Goal: Task Accomplishment & Management: Complete application form

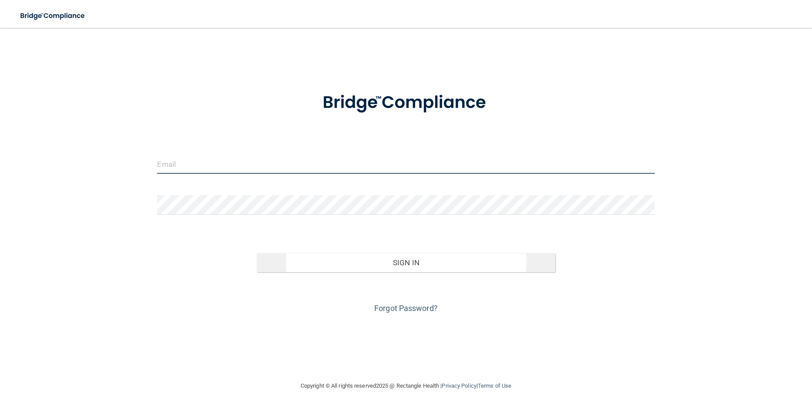
type input "[EMAIL_ADDRESS][DOMAIN_NAME]"
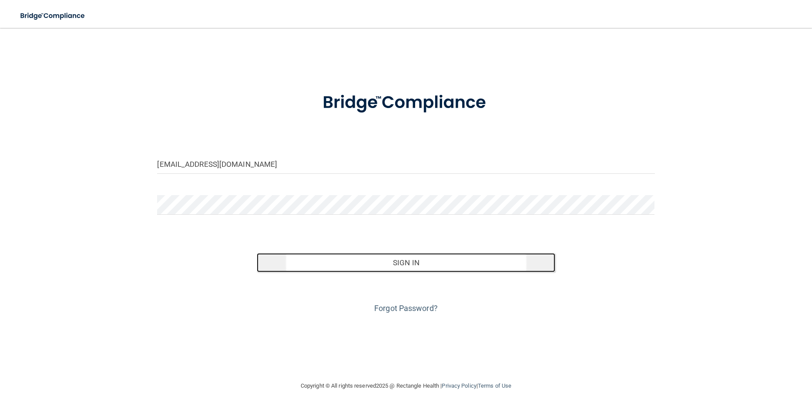
click at [408, 265] on button "Sign In" at bounding box center [406, 262] width 299 height 19
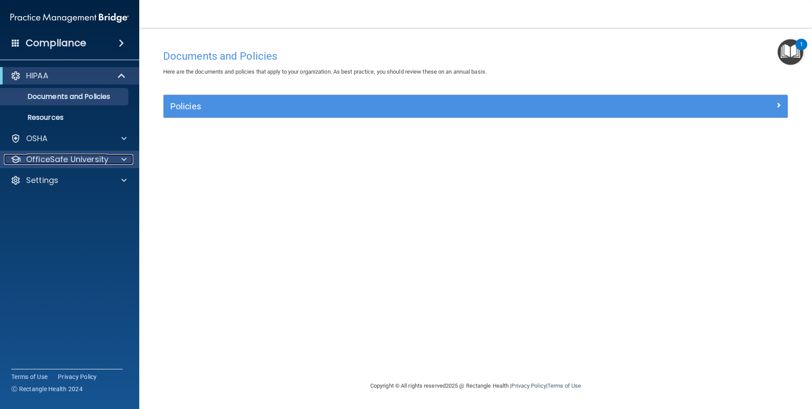
click at [59, 158] on p "OfficeSafe University" at bounding box center [67, 159] width 82 height 10
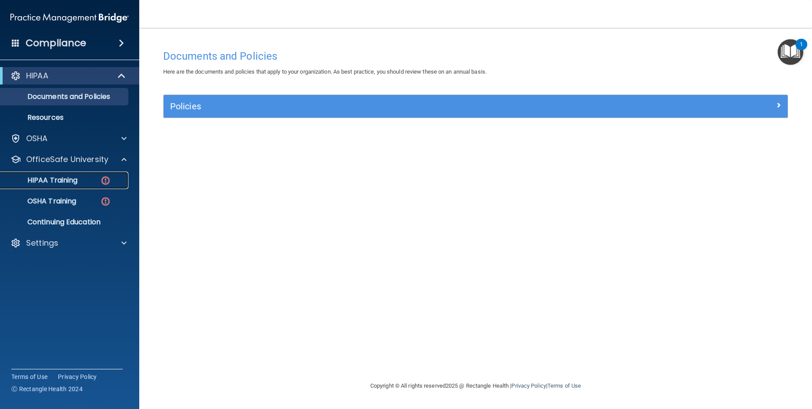
click at [48, 177] on p "HIPAA Training" at bounding box center [42, 180] width 72 height 9
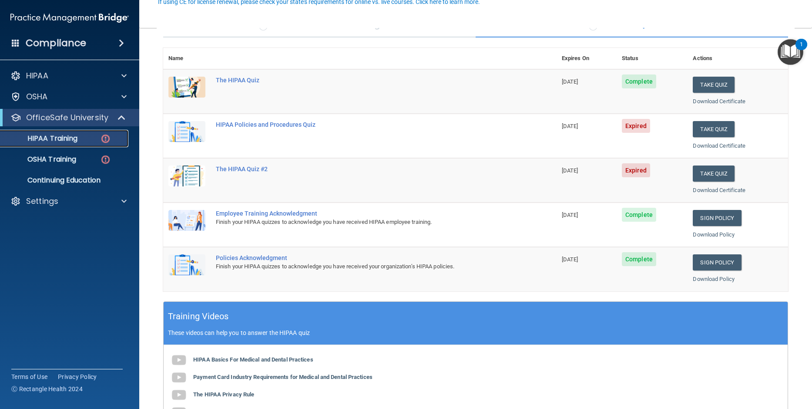
scroll to position [87, 0]
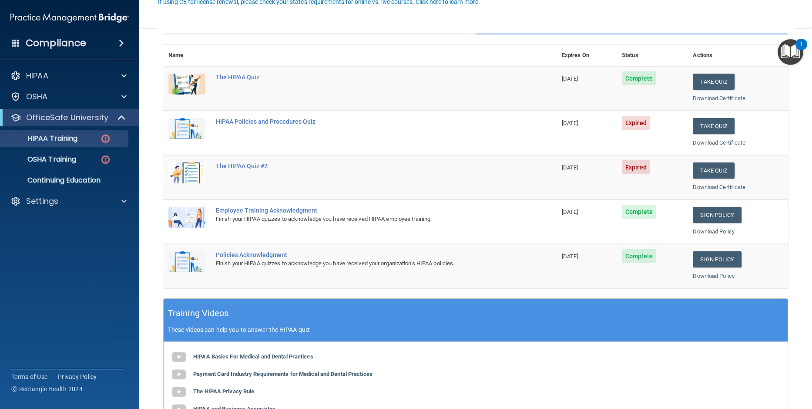
drag, startPoint x: 99, startPoint y: 290, endPoint x: 105, endPoint y: 281, distance: 10.4
click at [99, 290] on accordion "HIPAA Documents and Policies Report an Incident Business Associates Emergency P…" at bounding box center [70, 180] width 140 height 232
drag, startPoint x: 255, startPoint y: 121, endPoint x: 263, endPoint y: 121, distance: 7.4
click at [255, 121] on div "HIPAA Policies and Procedures Quiz" at bounding box center [364, 121] width 297 height 7
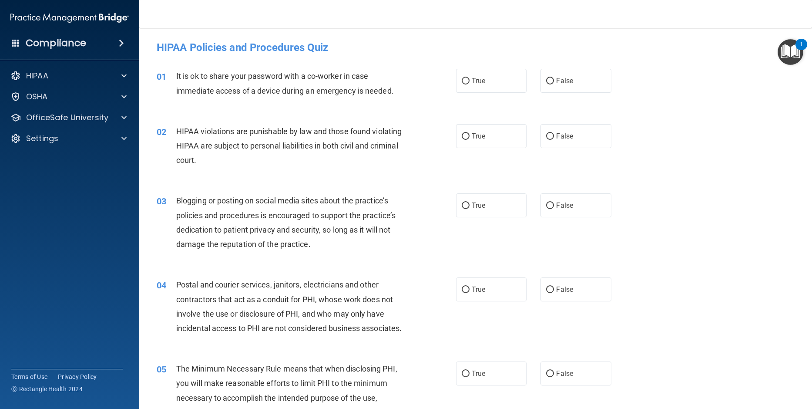
click at [70, 256] on accordion "HIPAA Documents and Policies Report an Incident Business Associates Emergency P…" at bounding box center [70, 180] width 140 height 232
click at [464, 83] on input "True" at bounding box center [466, 81] width 8 height 7
radio input "true"
click at [464, 131] on label "True" at bounding box center [491, 136] width 70 height 24
click at [464, 133] on input "True" at bounding box center [466, 136] width 8 height 7
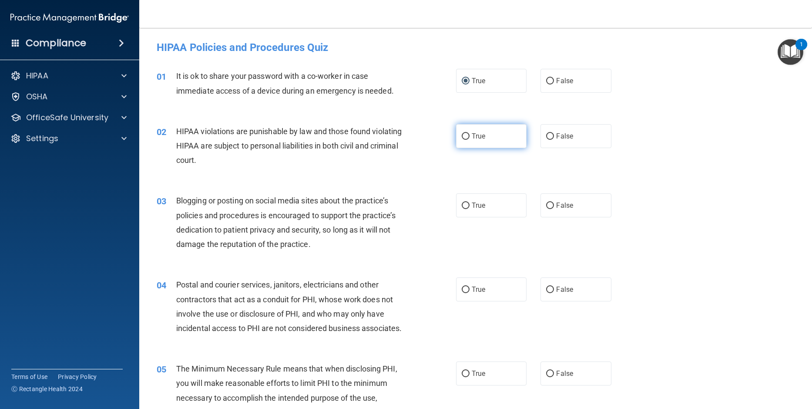
radio input "true"
click at [464, 202] on input "True" at bounding box center [466, 205] width 8 height 7
radio input "true"
click at [462, 287] on input "True" at bounding box center [466, 289] width 8 height 7
radio input "true"
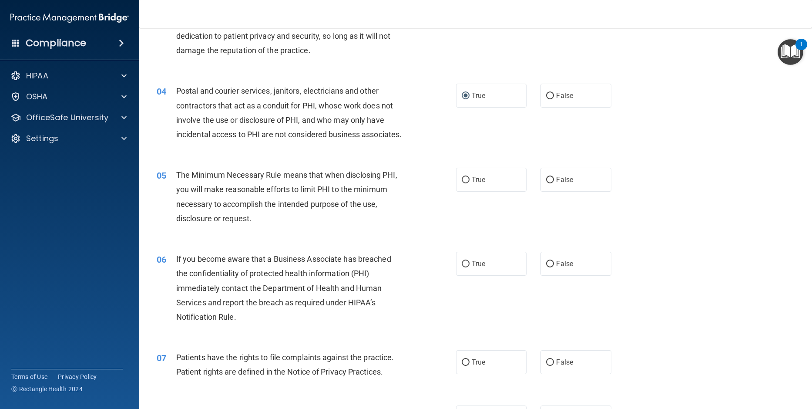
scroll to position [218, 0]
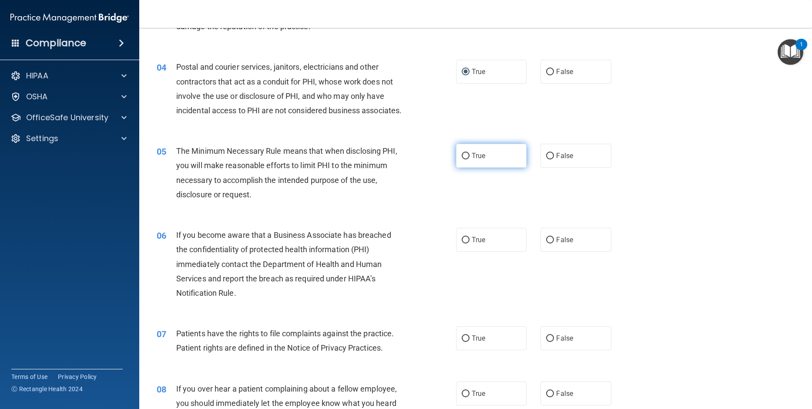
click at [463, 159] on input "True" at bounding box center [466, 156] width 8 height 7
radio input "true"
click at [462, 243] on input "True" at bounding box center [466, 240] width 8 height 7
radio input "true"
click at [465, 342] on input "True" at bounding box center [466, 338] width 8 height 7
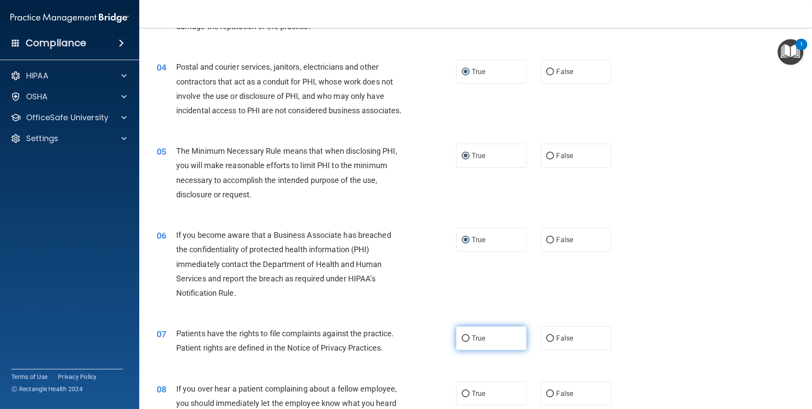
radio input "true"
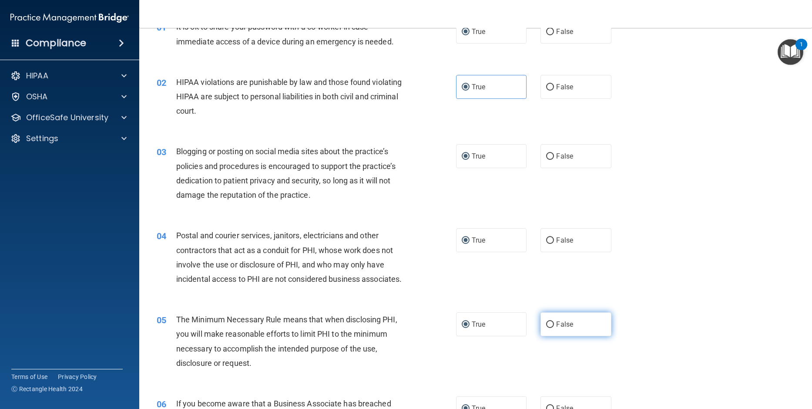
scroll to position [0, 0]
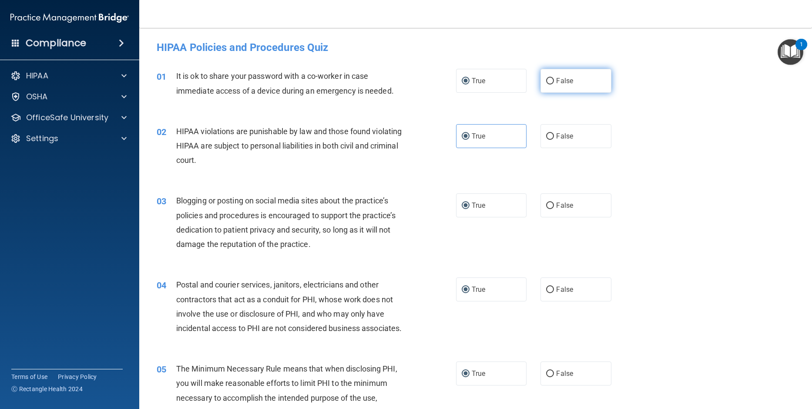
click at [546, 82] on input "False" at bounding box center [550, 81] width 8 height 7
radio input "true"
radio input "false"
click at [658, 205] on div "03 Blogging or posting on social media sites about the practice’s policies and …" at bounding box center [475, 224] width 651 height 84
click at [550, 205] on input "False" at bounding box center [550, 205] width 8 height 7
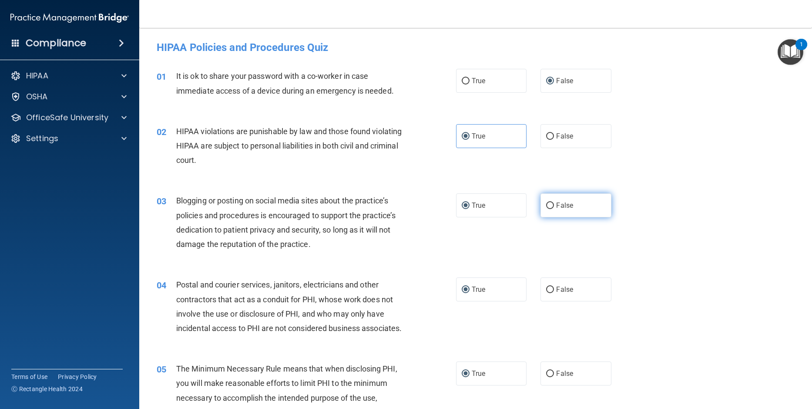
radio input "true"
radio input "false"
click at [547, 82] on input "False" at bounding box center [550, 81] width 8 height 7
click at [704, 147] on div "02 HIPAA violations are punishable by law and those found violating HIPAA are s…" at bounding box center [475, 148] width 651 height 70
click at [550, 207] on label "False" at bounding box center [575, 205] width 70 height 24
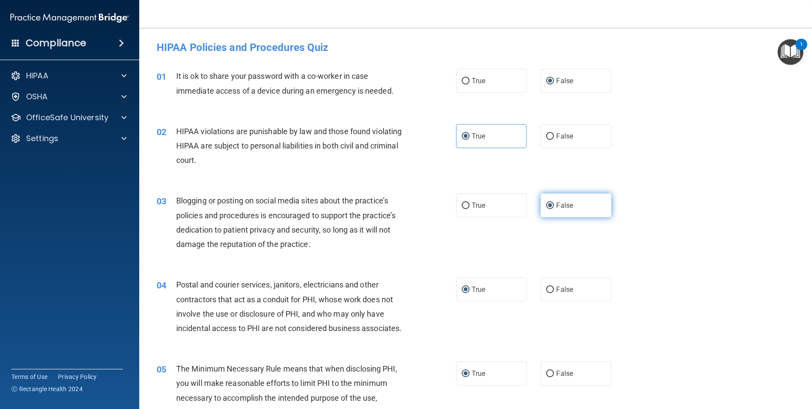
click at [550, 207] on input "False" at bounding box center [550, 205] width 8 height 7
click at [458, 291] on label "True" at bounding box center [491, 289] width 70 height 24
click at [462, 291] on input "True" at bounding box center [466, 289] width 8 height 7
click at [462, 80] on input "True" at bounding box center [466, 81] width 8 height 7
radio input "true"
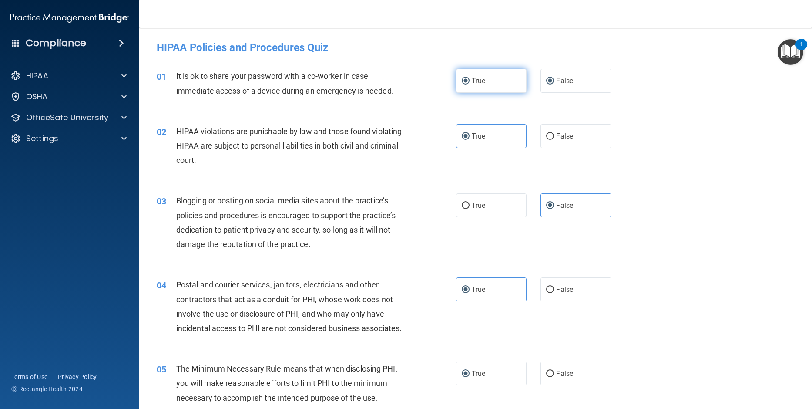
radio input "false"
click at [548, 203] on input "False" at bounding box center [550, 205] width 8 height 7
click at [456, 287] on label "True" at bounding box center [491, 289] width 70 height 24
click at [462, 287] on input "True" at bounding box center [466, 289] width 8 height 7
click at [462, 289] on input "True" at bounding box center [466, 289] width 8 height 7
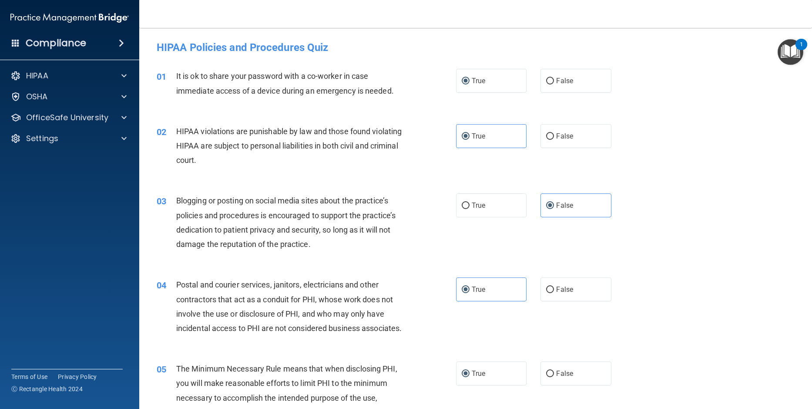
click at [636, 282] on div "04 Postal and courier services, janitors, electricians and other contractors th…" at bounding box center [475, 308] width 651 height 84
click at [548, 207] on input "False" at bounding box center [550, 205] width 8 height 7
click at [654, 226] on div "03 Blogging or posting on social media sites about the practice’s policies and …" at bounding box center [475, 224] width 651 height 84
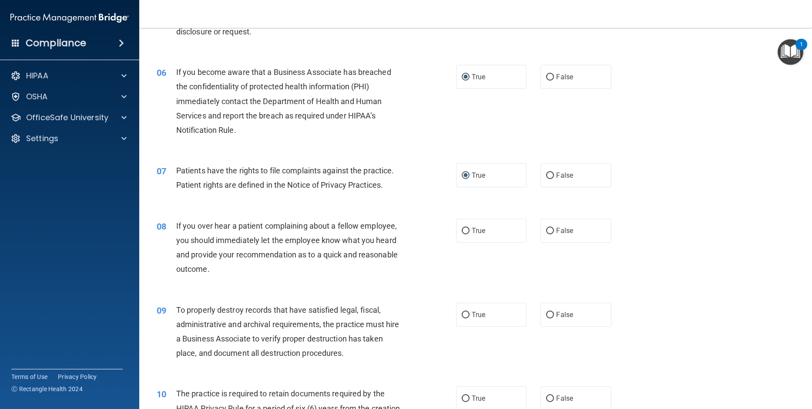
scroll to position [392, 0]
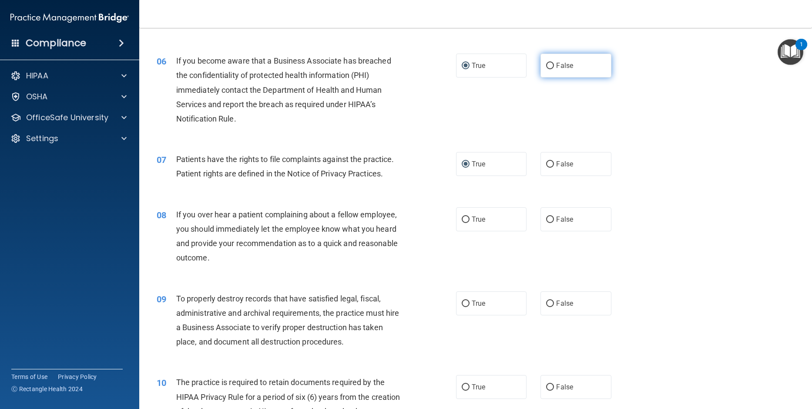
click at [546, 69] on input "False" at bounding box center [550, 66] width 8 height 7
radio input "true"
radio input "false"
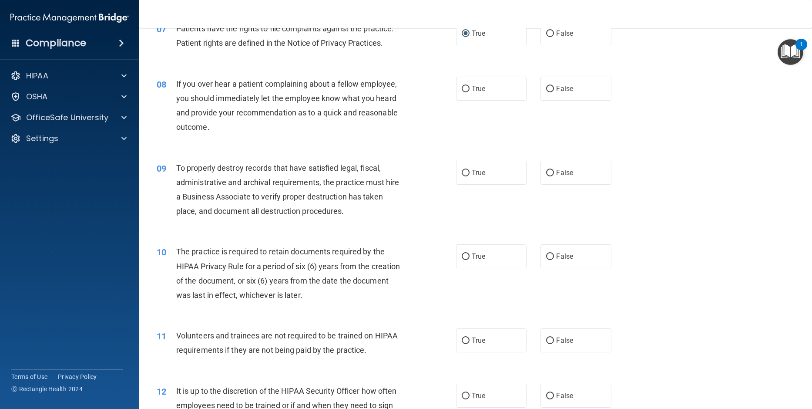
scroll to position [566, 0]
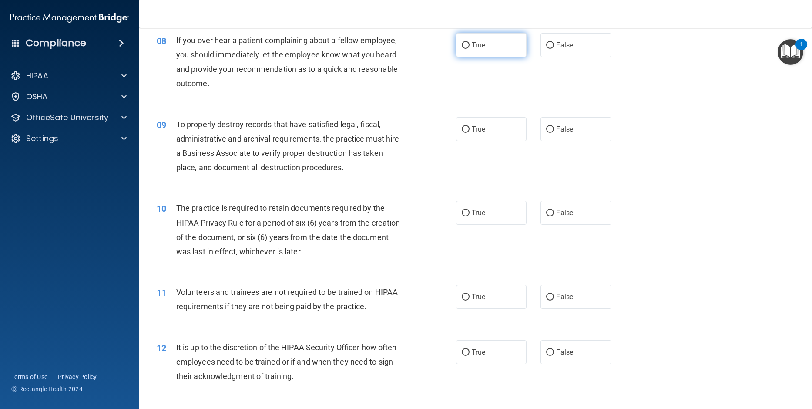
click at [463, 49] on input "True" at bounding box center [466, 45] width 8 height 7
radio input "true"
click at [546, 133] on input "False" at bounding box center [550, 129] width 8 height 7
radio input "true"
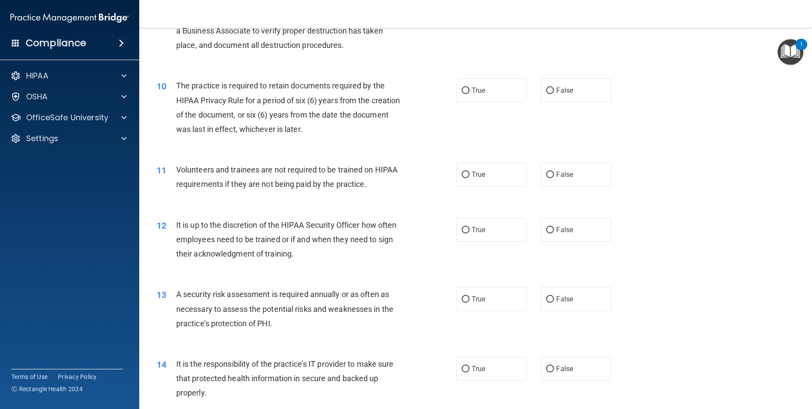
scroll to position [696, 0]
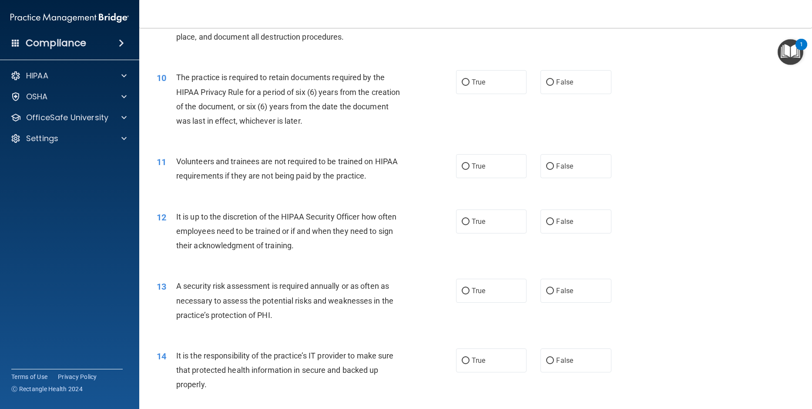
click at [702, 178] on div "11 Volunteers and trainees are not required to be trained on HIPAA requirements…" at bounding box center [475, 170] width 651 height 55
click at [462, 86] on input "True" at bounding box center [466, 82] width 8 height 7
radio input "true"
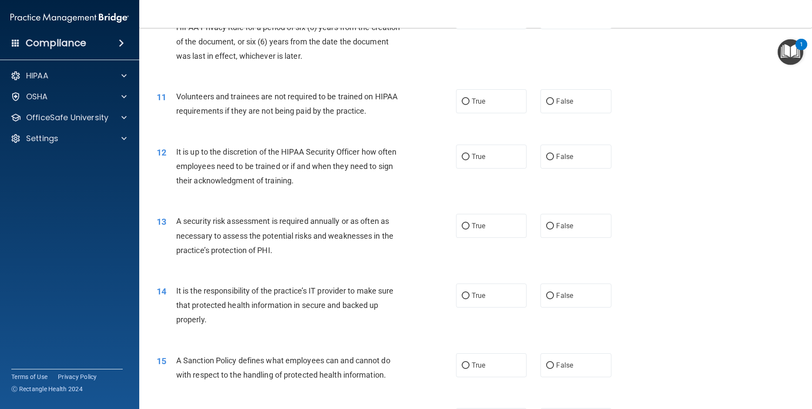
scroll to position [783, 0]
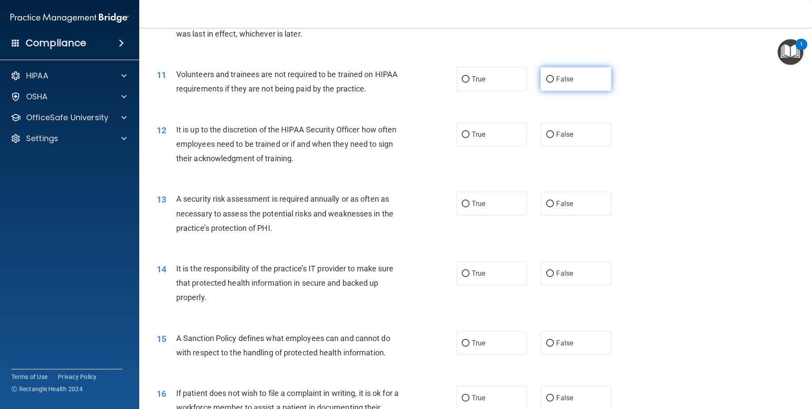
click at [546, 83] on input "False" at bounding box center [550, 79] width 8 height 7
radio input "true"
click at [693, 210] on div "13 A security risk assessment is required annually or as often as necessary to …" at bounding box center [475, 216] width 651 height 70
click at [548, 138] on input "False" at bounding box center [550, 134] width 8 height 7
radio input "true"
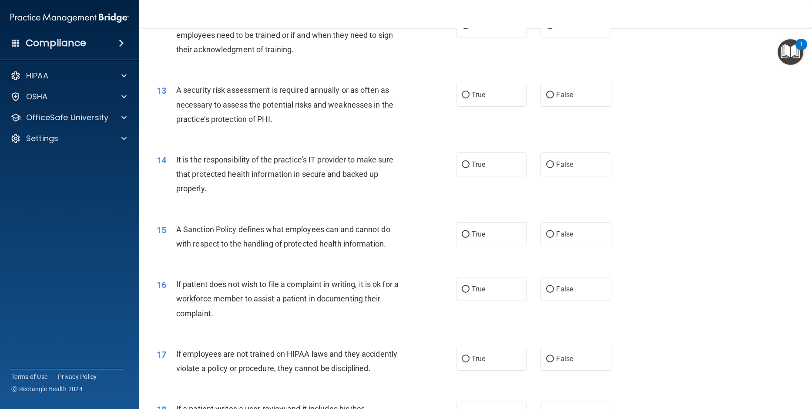
scroll to position [914, 0]
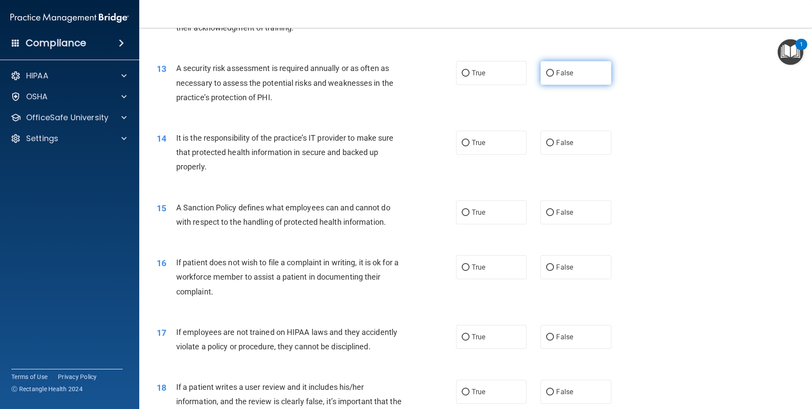
click at [547, 77] on input "False" at bounding box center [550, 73] width 8 height 7
radio input "true"
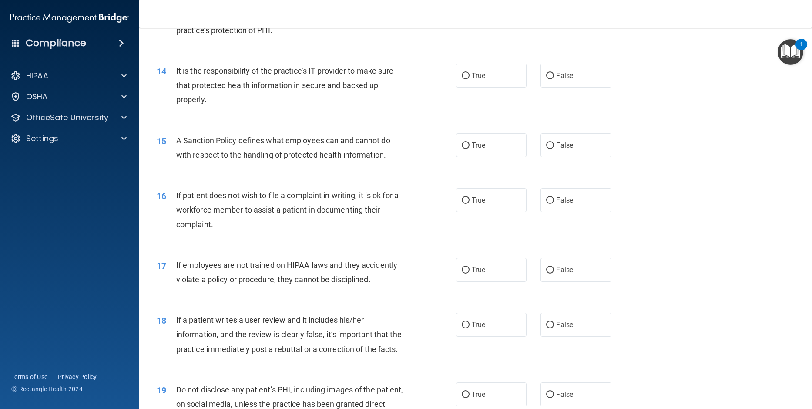
scroll to position [1001, 0]
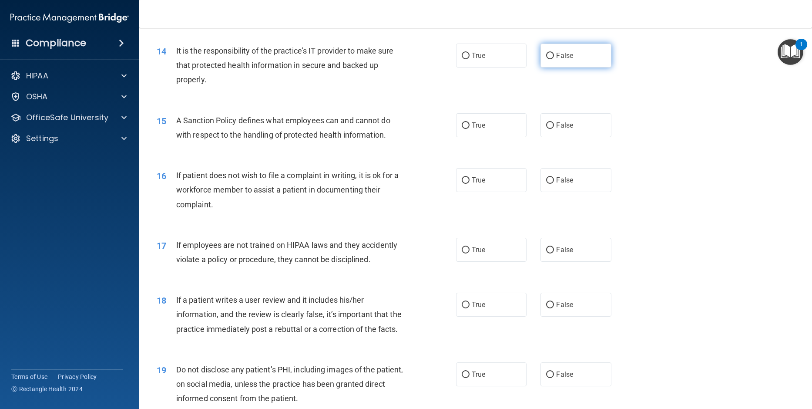
click at [546, 59] on input "False" at bounding box center [550, 56] width 8 height 7
radio input "true"
click at [675, 150] on div "15 A Sanction Policy defines what employees can and cannot do with respect to t…" at bounding box center [475, 129] width 651 height 55
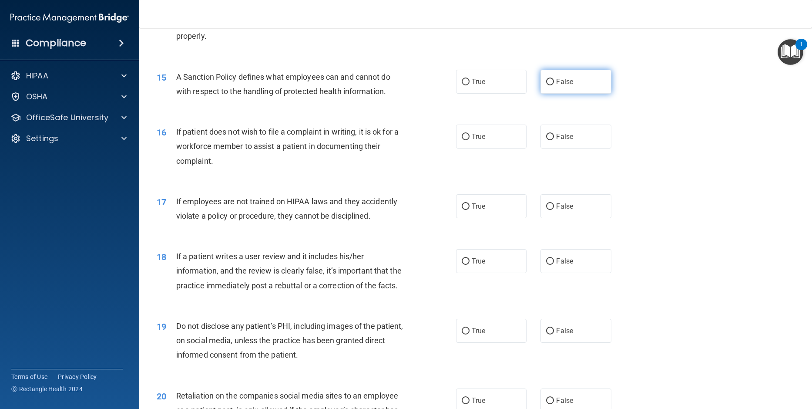
click at [547, 85] on input "False" at bounding box center [550, 82] width 8 height 7
radio input "true"
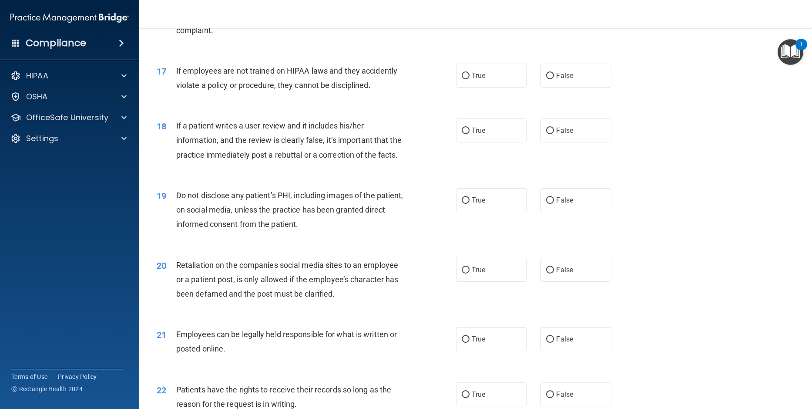
scroll to position [1131, 0]
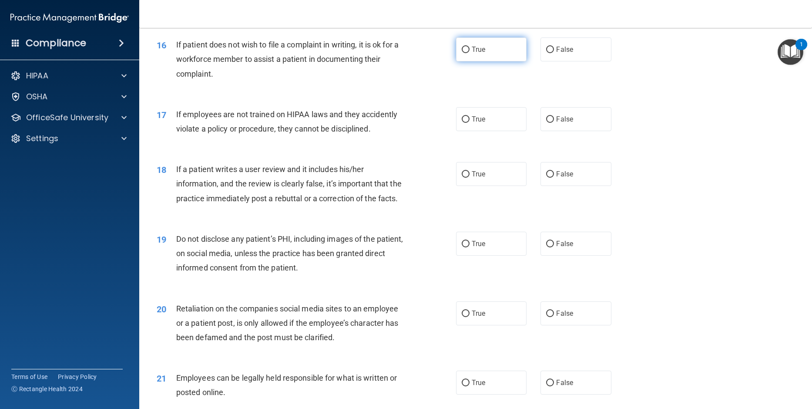
click at [462, 53] on input "True" at bounding box center [466, 50] width 8 height 7
radio input "true"
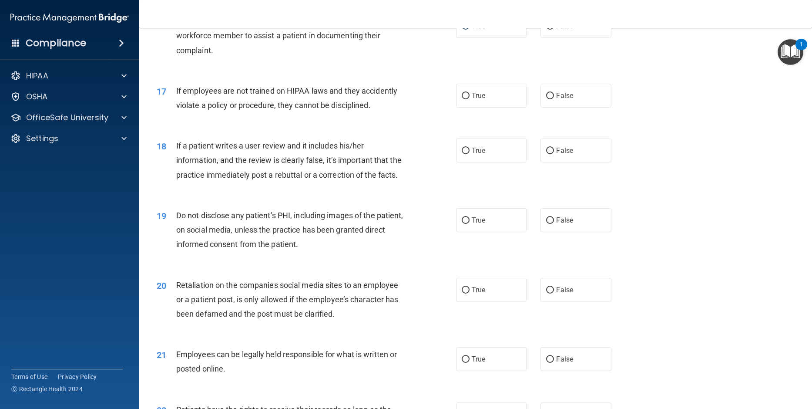
scroll to position [1175, 0]
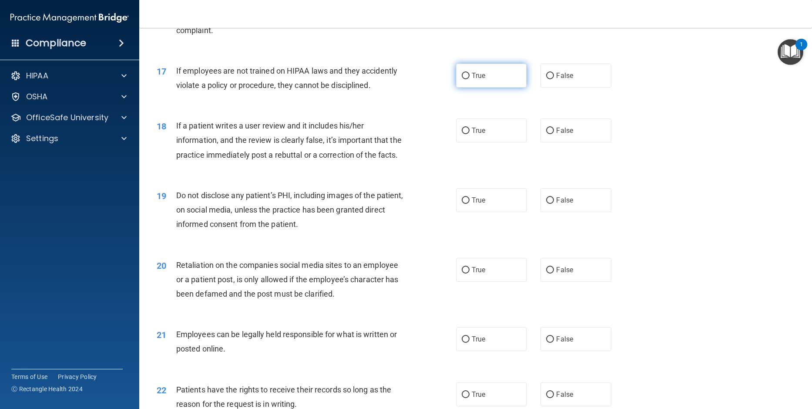
click at [462, 79] on input "True" at bounding box center [466, 76] width 8 height 7
radio input "true"
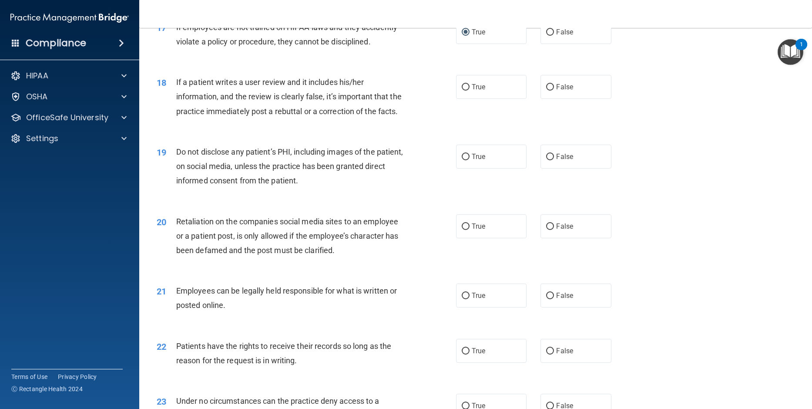
scroll to position [1262, 0]
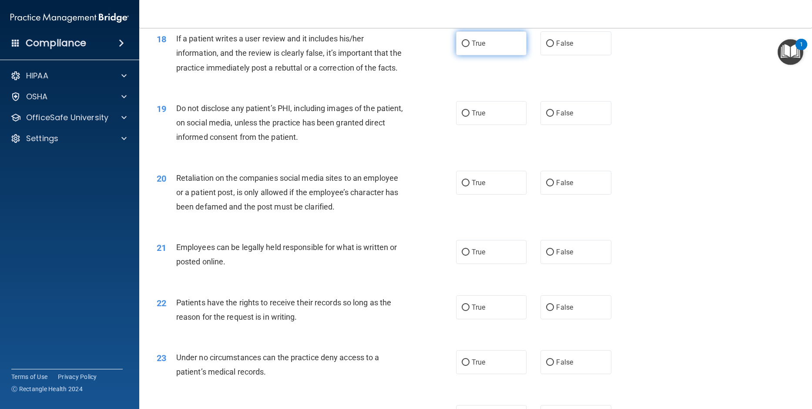
click at [462, 47] on input "True" at bounding box center [466, 43] width 8 height 7
radio input "true"
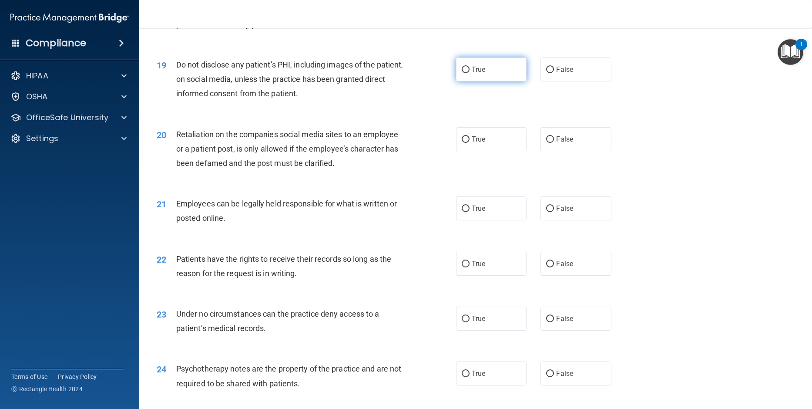
click at [462, 73] on input "True" at bounding box center [466, 70] width 8 height 7
radio input "true"
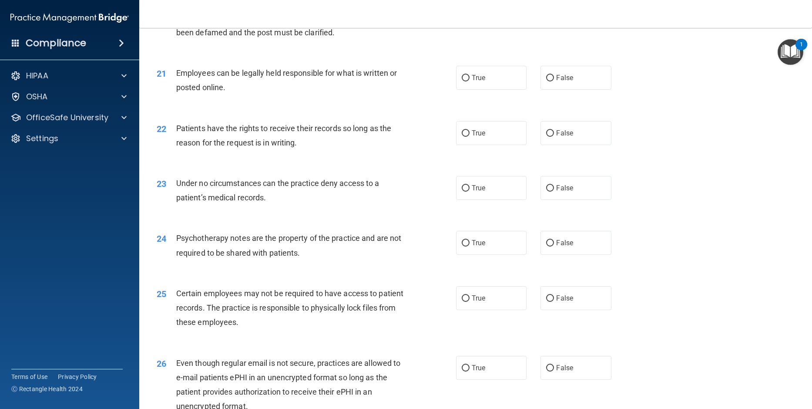
scroll to position [1393, 0]
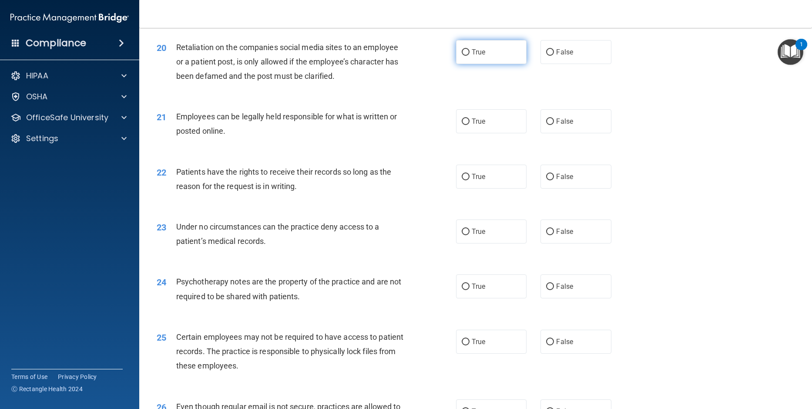
click at [468, 64] on label "True" at bounding box center [491, 52] width 70 height 24
click at [468, 56] on input "True" at bounding box center [466, 52] width 8 height 7
radio input "true"
click at [366, 138] on div "Employees can be legally held responsible for what is written or posted online." at bounding box center [293, 123] width 235 height 29
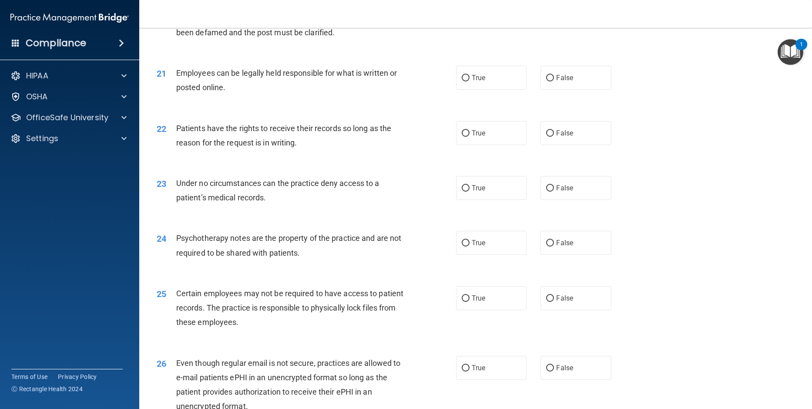
scroll to position [1480, 0]
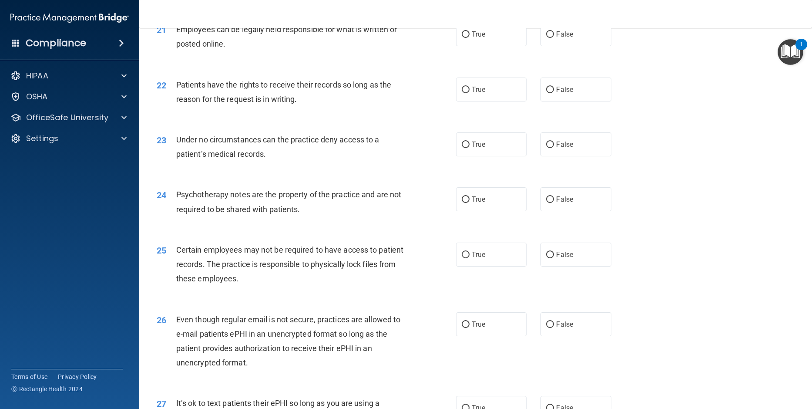
click at [676, 121] on div "22 Patients have the rights to receive their records so long as the reason for …" at bounding box center [475, 94] width 651 height 55
click at [463, 38] on input "True" at bounding box center [466, 34] width 8 height 7
radio input "true"
click at [661, 174] on div "23 Under no circumstances can the practice deny access to a patient’s medical r…" at bounding box center [475, 148] width 651 height 55
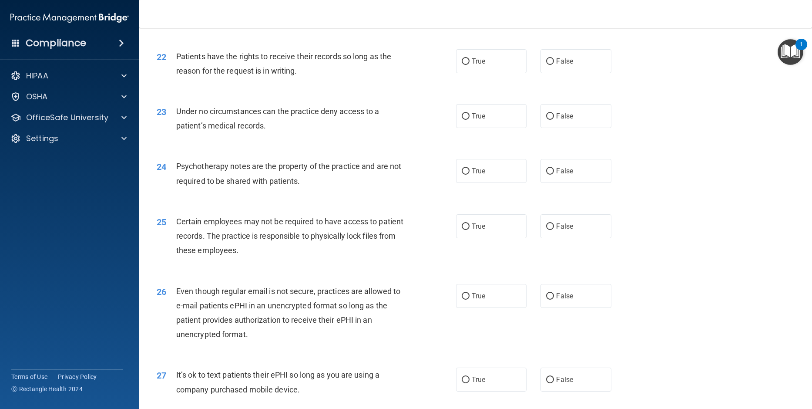
scroll to position [1523, 0]
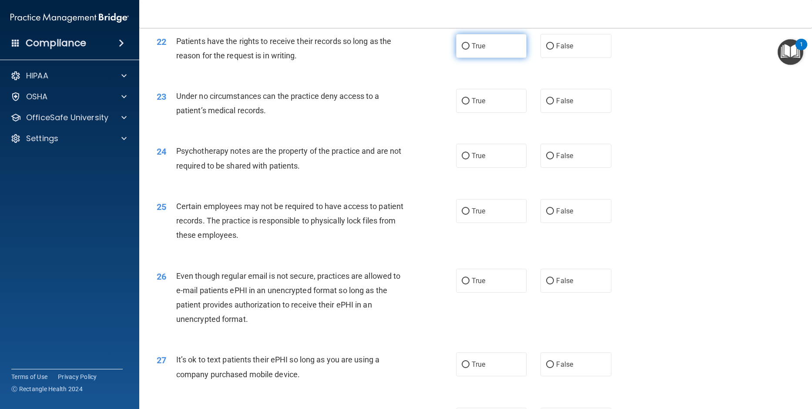
click at [462, 50] on input "True" at bounding box center [466, 46] width 8 height 7
radio input "true"
click at [546, 50] on input "False" at bounding box center [550, 46] width 8 height 7
radio input "true"
radio input "false"
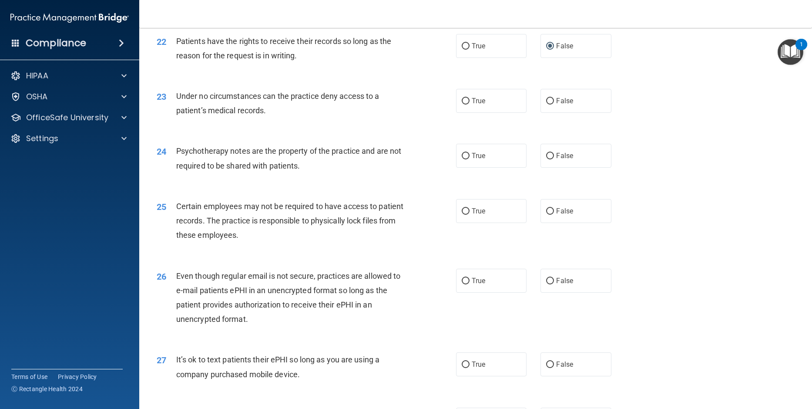
click at [418, 122] on div "23 Under no circumstances can the practice deny access to a patient’s medical r…" at bounding box center [307, 105] width 326 height 33
click at [546, 104] on input "False" at bounding box center [550, 101] width 8 height 7
radio input "true"
click at [372, 172] on div "Psychotherapy notes are the property of the practice and are not required to be…" at bounding box center [293, 158] width 235 height 29
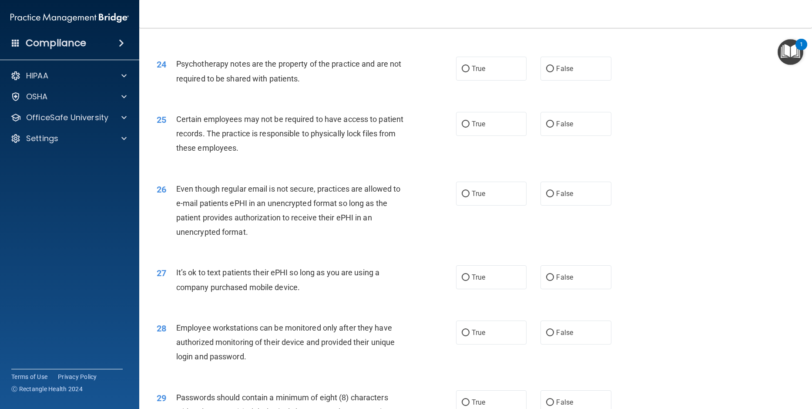
scroll to position [1654, 0]
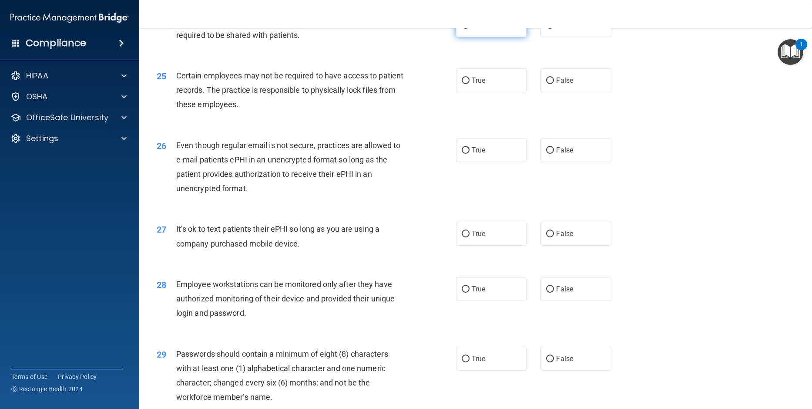
click at [464, 29] on input "True" at bounding box center [466, 25] width 8 height 7
radio input "true"
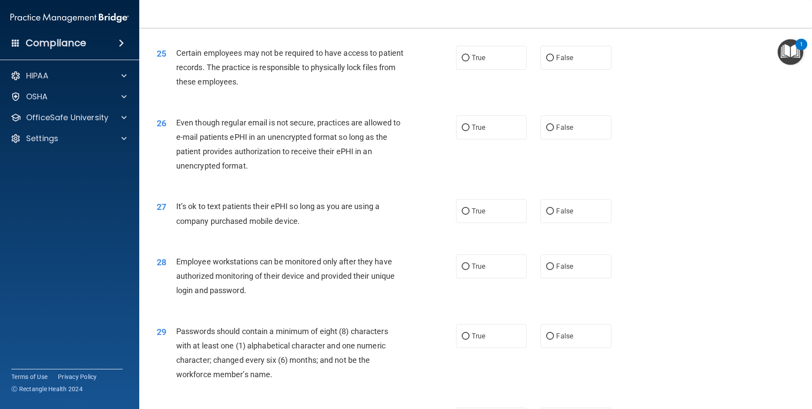
scroll to position [1697, 0]
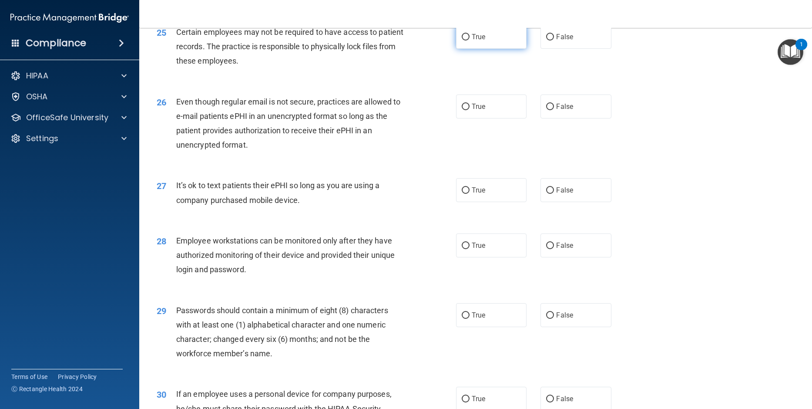
click at [458, 49] on label "True" at bounding box center [491, 37] width 70 height 24
click at [462, 40] on input "True" at bounding box center [466, 37] width 8 height 7
radio input "true"
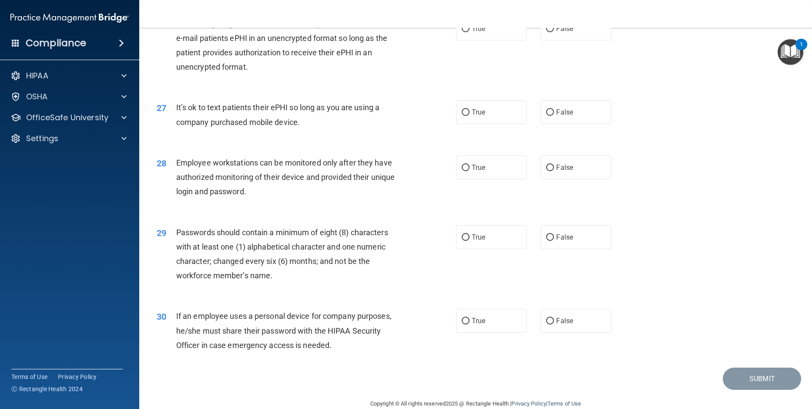
scroll to position [1784, 0]
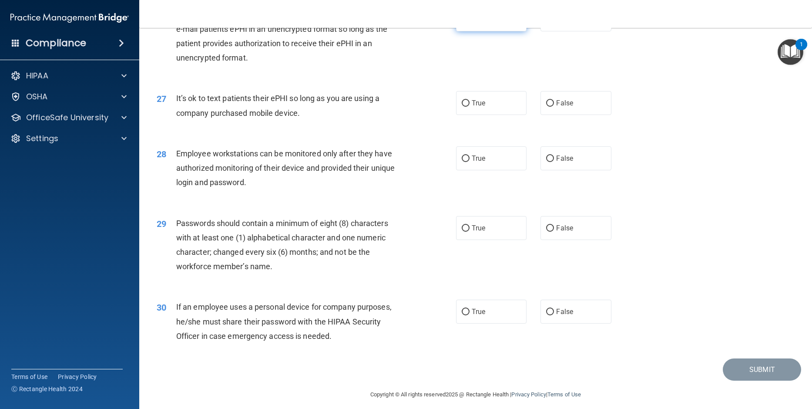
click at [462, 23] on input "True" at bounding box center [466, 20] width 8 height 7
radio input "true"
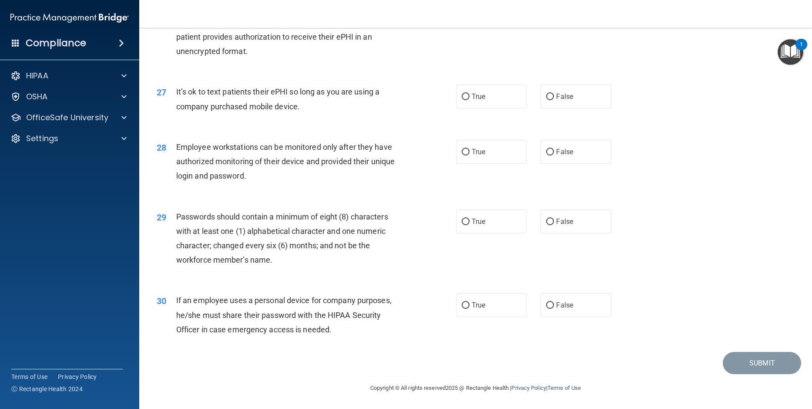
scroll to position [1819, 0]
click at [546, 97] on input "False" at bounding box center [550, 97] width 8 height 7
radio input "true"
click at [707, 146] on div "28 Employee workstations can be monitored only after they have authorized monit…" at bounding box center [475, 164] width 651 height 70
click at [662, 137] on div "28 Employee workstations can be monitored only after they have authorized monit…" at bounding box center [475, 164] width 651 height 70
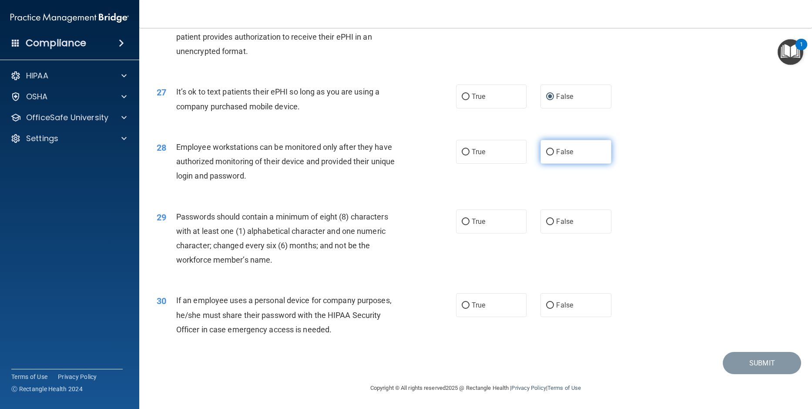
click at [546, 151] on input "False" at bounding box center [550, 152] width 8 height 7
radio input "true"
click at [542, 221] on label "False" at bounding box center [575, 221] width 70 height 24
click at [546, 221] on input "False" at bounding box center [550, 221] width 8 height 7
radio input "true"
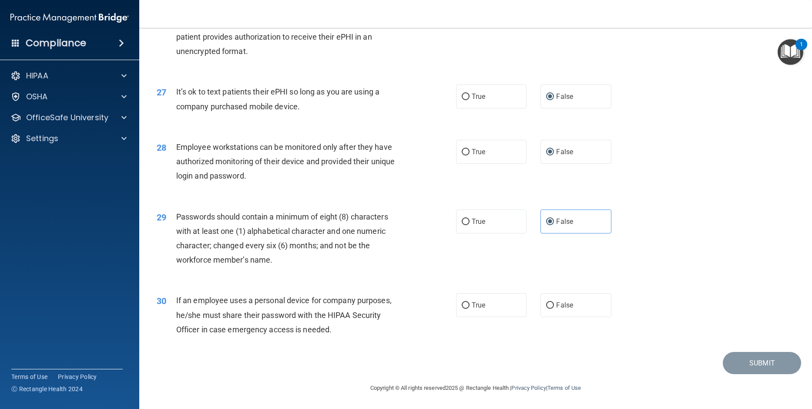
click at [396, 264] on div "Passwords should contain a minimum of eight (8) characters with at least one (1…" at bounding box center [293, 238] width 235 height 58
click at [548, 305] on input "False" at bounding box center [550, 305] width 8 height 7
radio input "true"
click at [719, 225] on div "29 Passwords should contain a minimum of eight (8) characters with at least one…" at bounding box center [475, 240] width 651 height 84
click at [750, 363] on button "Submit" at bounding box center [762, 363] width 78 height 22
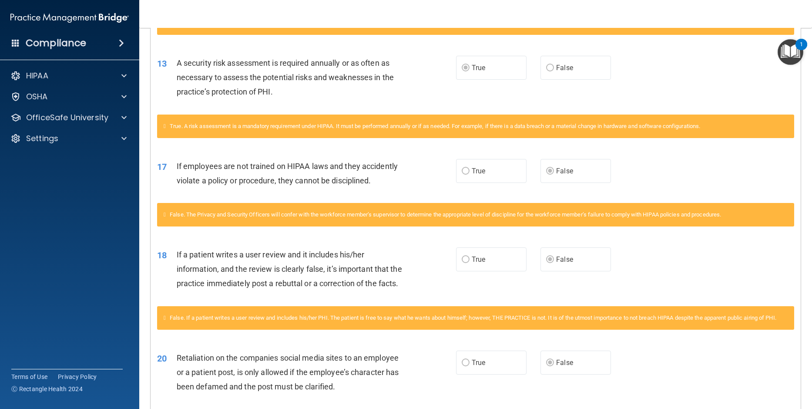
scroll to position [134, 0]
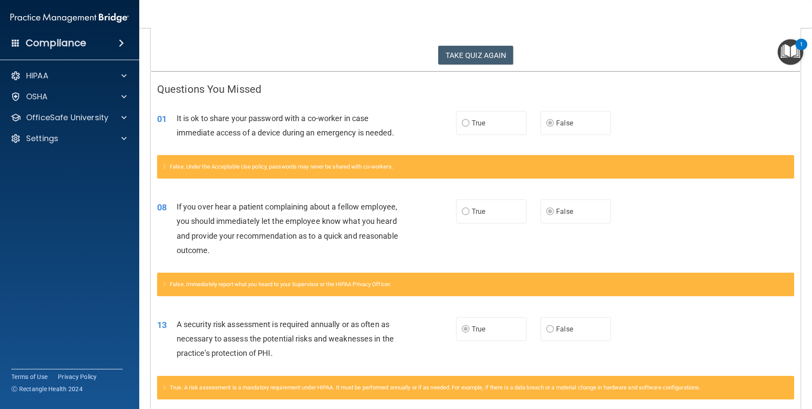
drag, startPoint x: 108, startPoint y: 252, endPoint x: 253, endPoint y: 240, distance: 145.3
click at [109, 251] on accordion "HIPAA Documents and Policies Report an Incident Business Associates Emergency P…" at bounding box center [70, 180] width 140 height 232
click at [471, 50] on button "TAKE QUIZ AGAIN" at bounding box center [475, 55] width 75 height 19
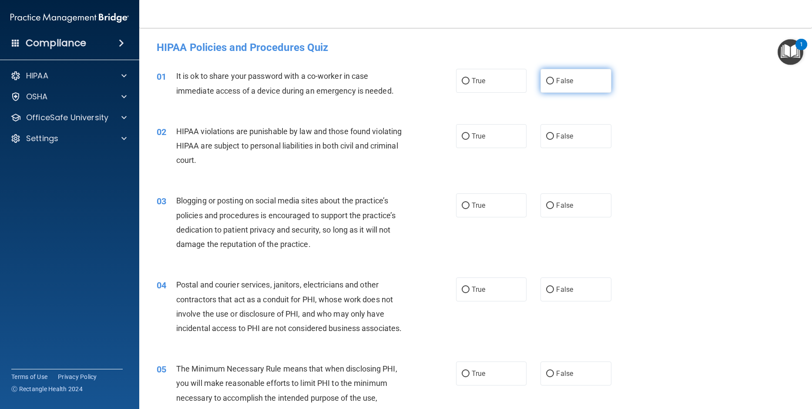
click at [548, 81] on input "False" at bounding box center [550, 81] width 8 height 7
radio input "true"
click at [670, 164] on div "02 HIPAA violations are punishable by law and those found violating HIPAA are s…" at bounding box center [475, 148] width 651 height 70
click at [462, 136] on input "True" at bounding box center [466, 136] width 8 height 7
radio input "true"
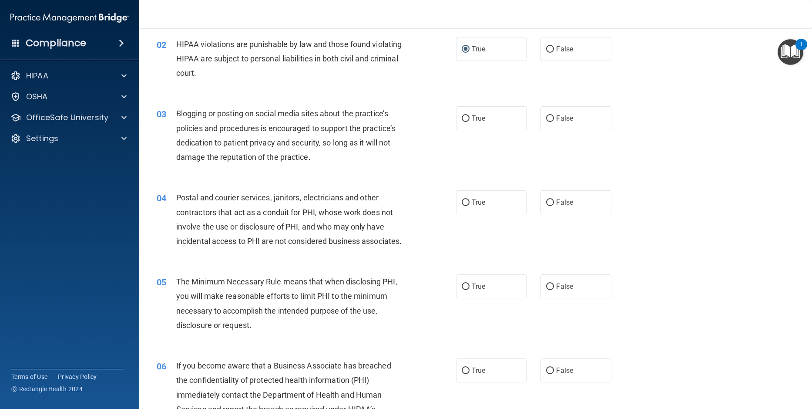
scroll to position [131, 0]
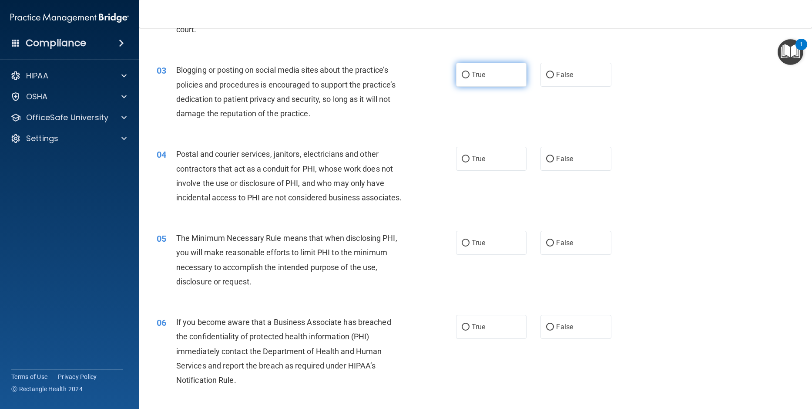
click at [463, 74] on input "True" at bounding box center [466, 75] width 8 height 7
radio input "true"
click at [414, 187] on div "04 Postal and courier services, janitors, electricians and other contractors th…" at bounding box center [307, 178] width 326 height 62
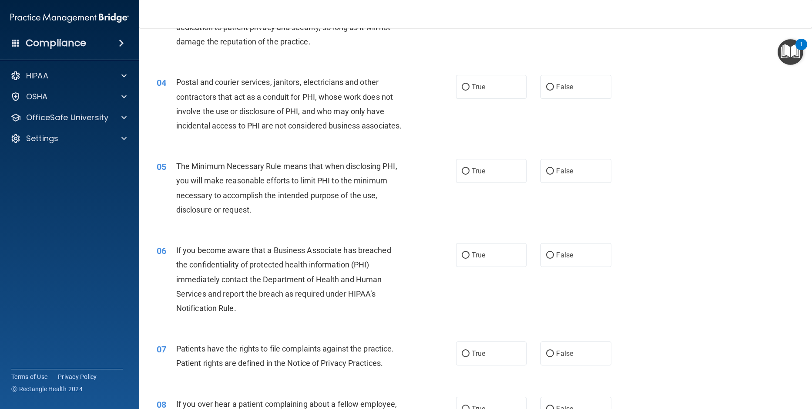
scroll to position [218, 0]
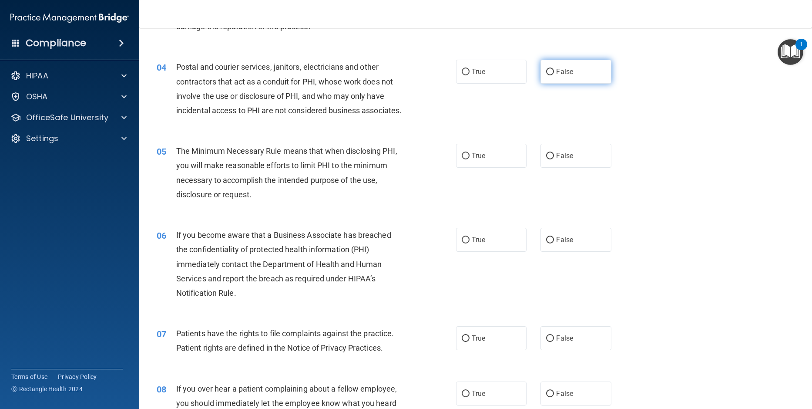
click at [547, 70] on input "False" at bounding box center [550, 72] width 8 height 7
radio input "true"
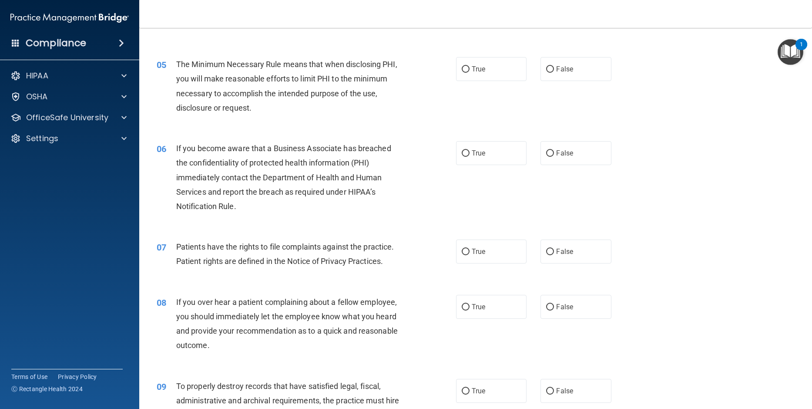
scroll to position [305, 0]
click at [463, 72] on input "True" at bounding box center [466, 69] width 8 height 7
radio input "true"
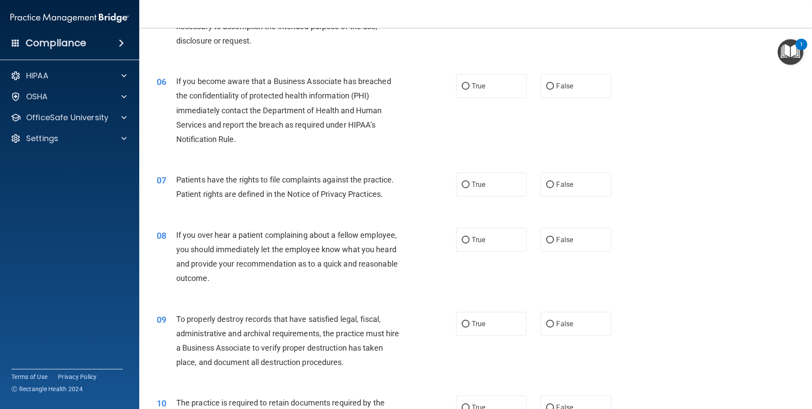
scroll to position [392, 0]
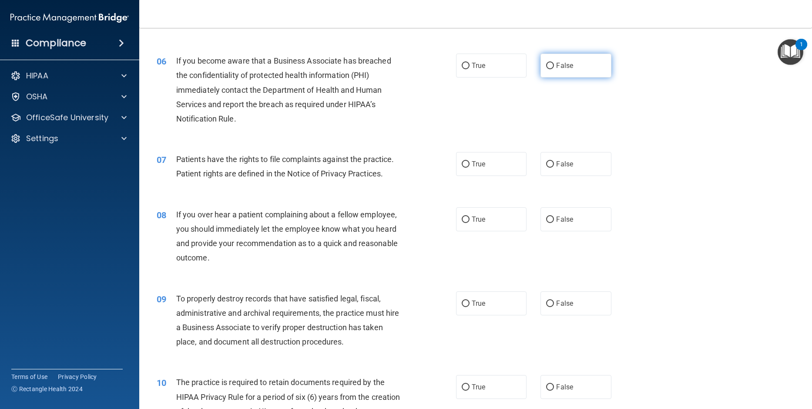
click at [546, 69] on input "False" at bounding box center [550, 66] width 8 height 7
radio input "true"
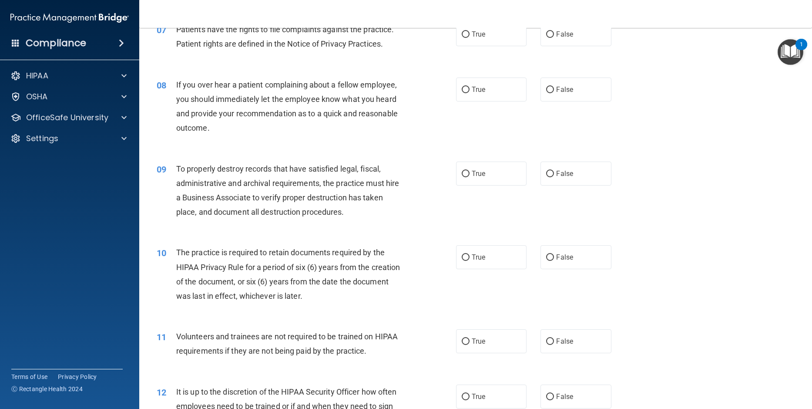
scroll to position [522, 0]
click at [464, 37] on input "True" at bounding box center [466, 33] width 8 height 7
radio input "true"
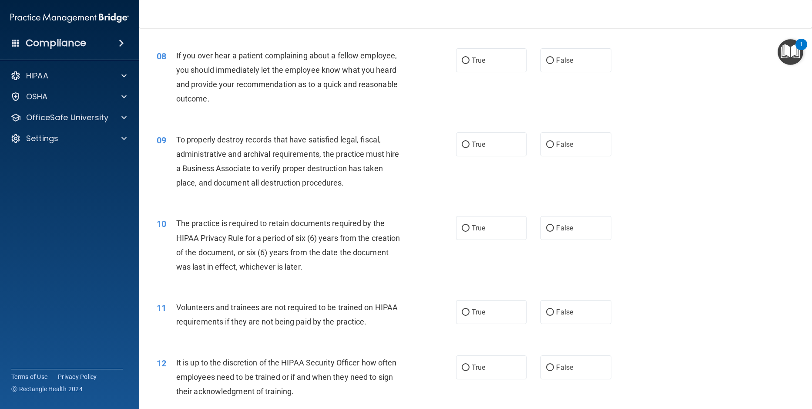
scroll to position [566, 0]
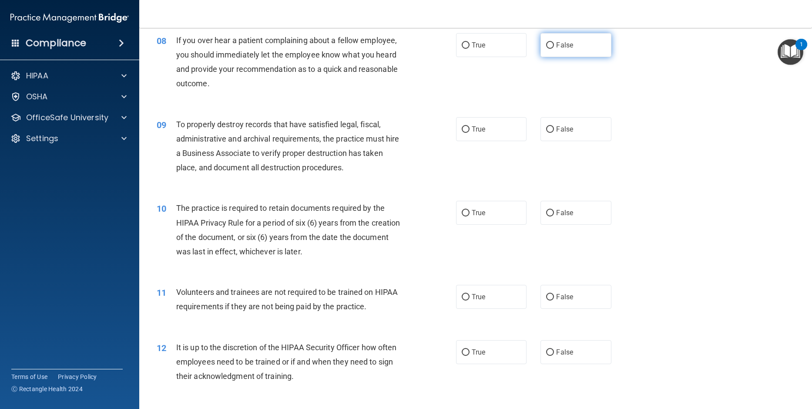
click at [546, 49] on input "False" at bounding box center [550, 45] width 8 height 7
radio input "true"
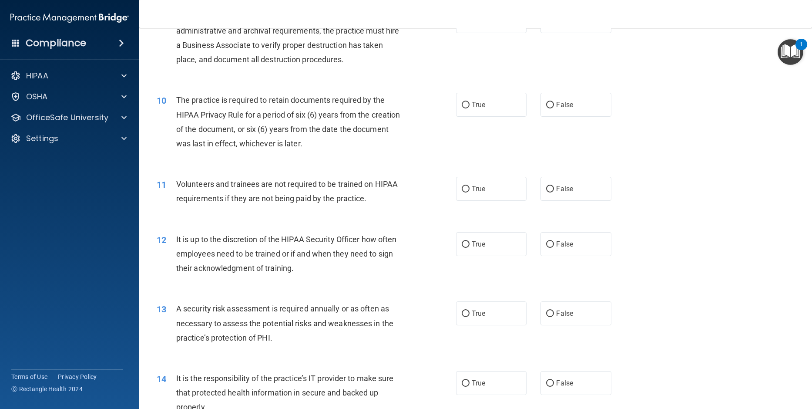
scroll to position [653, 0]
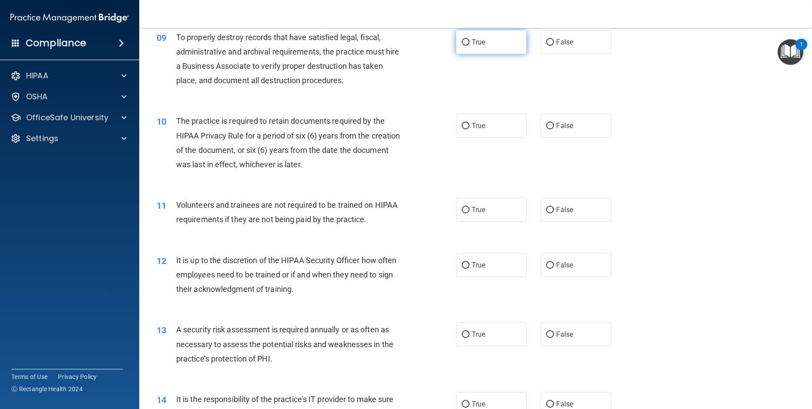
click at [463, 46] on input "True" at bounding box center [466, 42] width 8 height 7
radio input "true"
click at [463, 129] on input "True" at bounding box center [466, 126] width 8 height 7
radio input "true"
click at [467, 221] on label "True" at bounding box center [491, 210] width 70 height 24
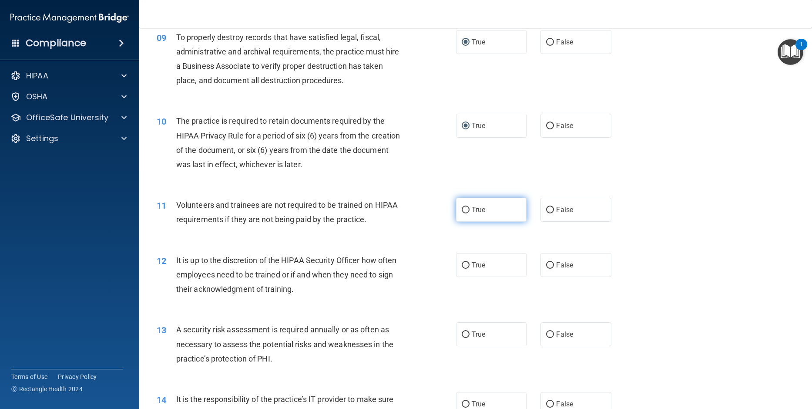
click at [467, 213] on input "True" at bounding box center [466, 210] width 8 height 7
radio input "true"
click at [462, 268] on input "True" at bounding box center [466, 265] width 8 height 7
radio input "true"
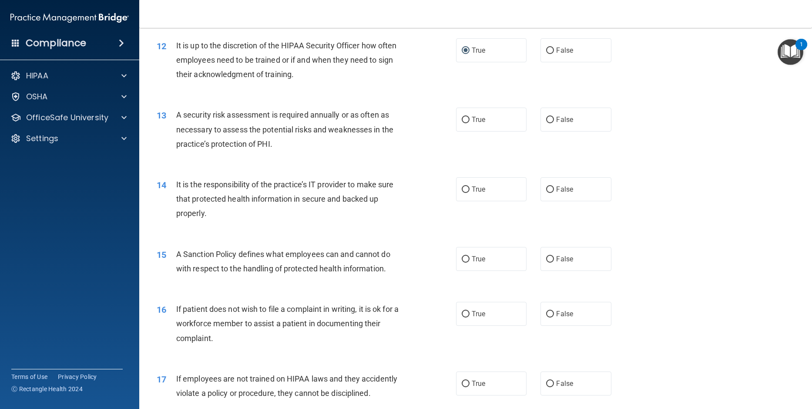
scroll to position [870, 0]
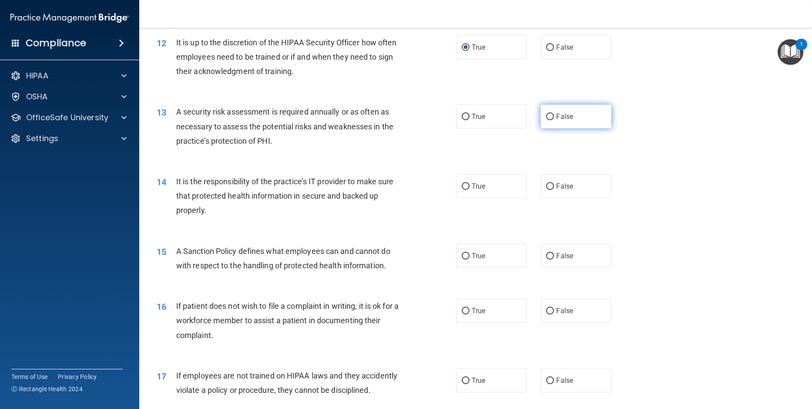
click at [547, 120] on input "False" at bounding box center [550, 117] width 8 height 7
radio input "true"
click at [546, 190] on input "False" at bounding box center [550, 186] width 8 height 7
radio input "true"
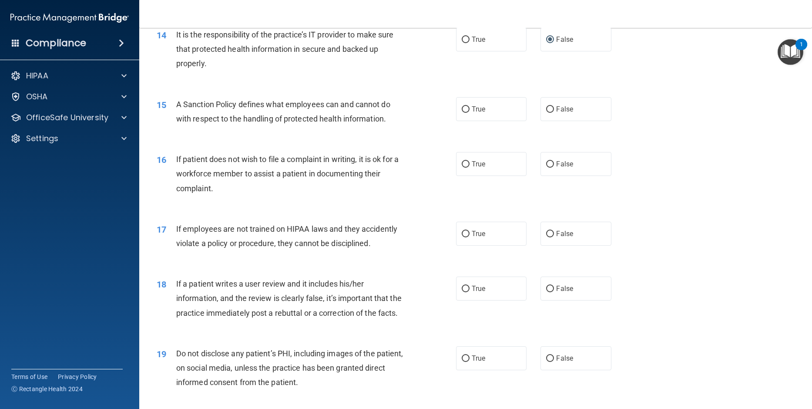
scroll to position [1044, 0]
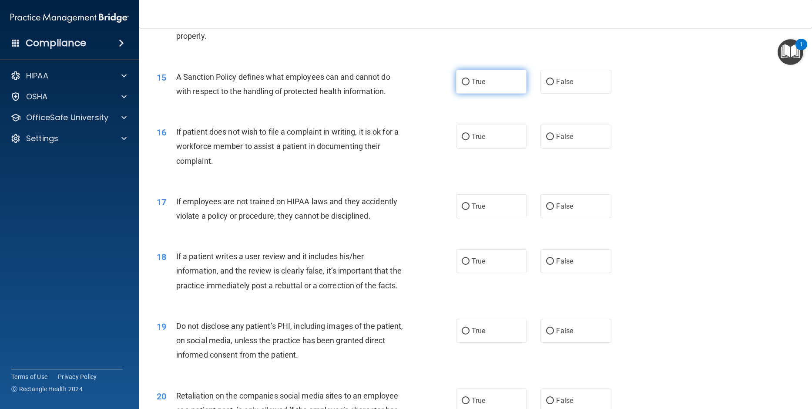
click at [462, 85] on input "True" at bounding box center [466, 82] width 8 height 7
radio input "true"
click at [462, 140] on input "True" at bounding box center [466, 137] width 8 height 7
radio input "true"
click at [462, 210] on input "True" at bounding box center [466, 206] width 8 height 7
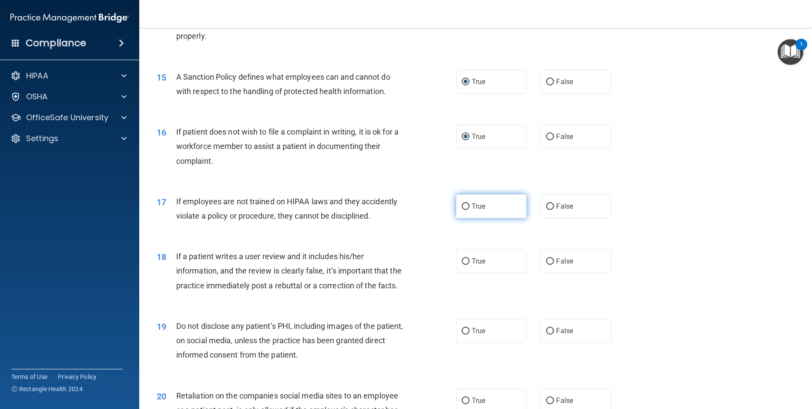
radio input "true"
click at [466, 265] on input "True" at bounding box center [466, 261] width 8 height 7
radio input "true"
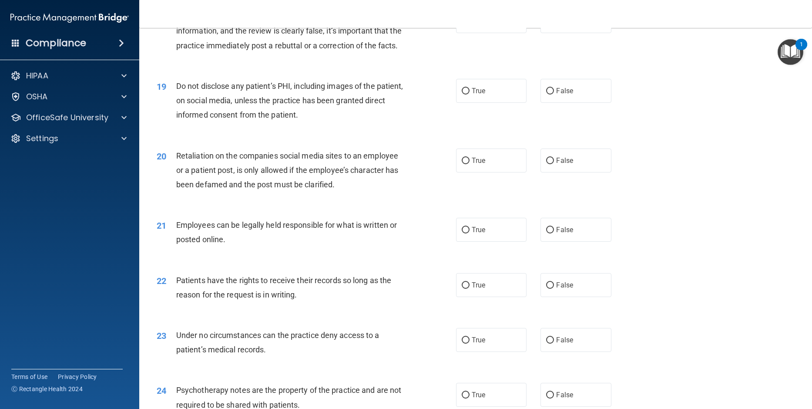
scroll to position [1305, 0]
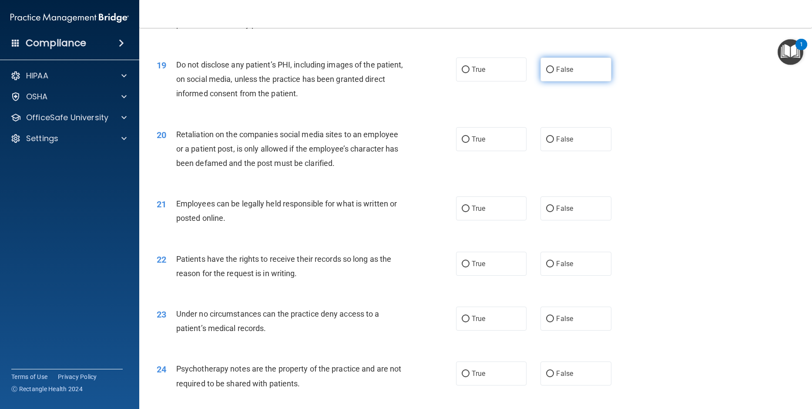
click at [546, 73] on input "False" at bounding box center [550, 70] width 8 height 7
radio input "true"
click at [550, 151] on label "False" at bounding box center [575, 139] width 70 height 24
click at [550, 143] on input "False" at bounding box center [550, 139] width 8 height 7
radio input "true"
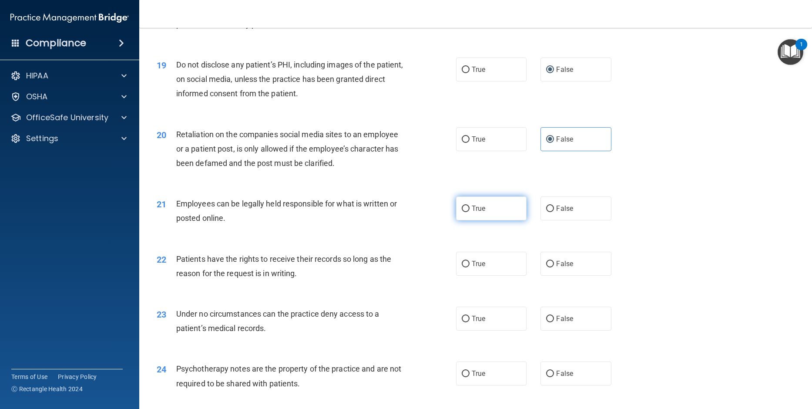
click at [463, 212] on input "True" at bounding box center [466, 208] width 8 height 7
radio input "true"
drag, startPoint x: 467, startPoint y: 293, endPoint x: 499, endPoint y: 270, distance: 39.6
click at [469, 275] on label "True" at bounding box center [491, 264] width 70 height 24
click at [469, 267] on input "True" at bounding box center [466, 264] width 8 height 7
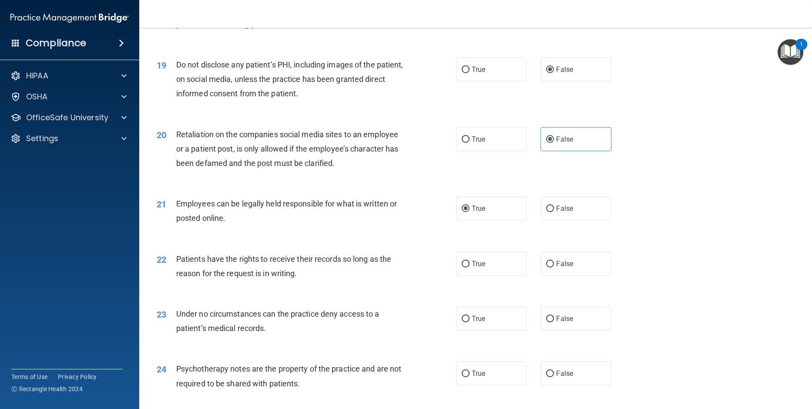
radio input "true"
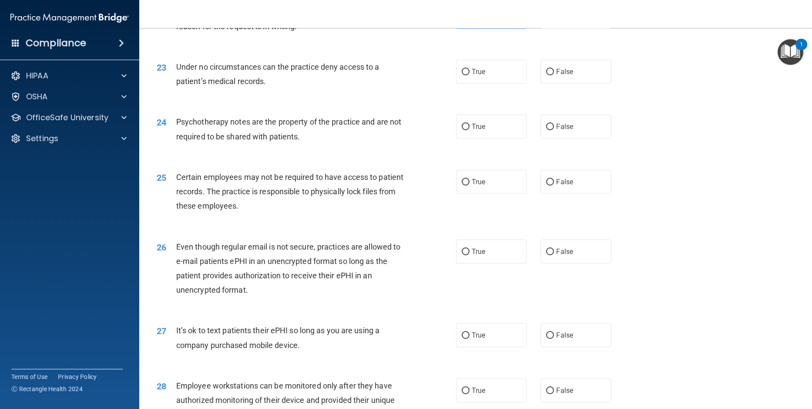
scroll to position [1567, 0]
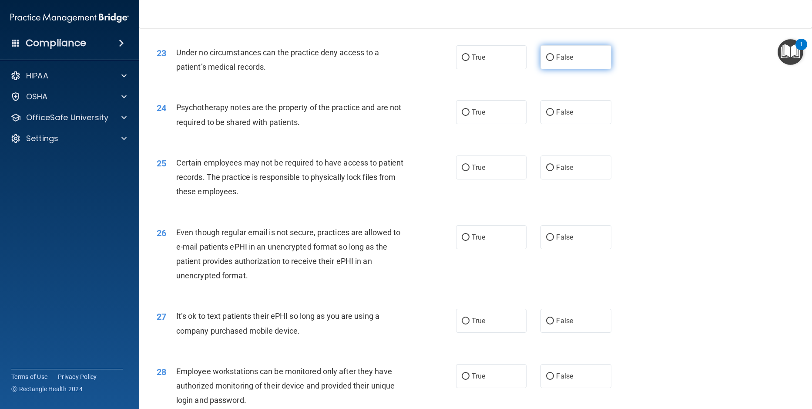
click at [548, 61] on input "False" at bounding box center [550, 57] width 8 height 7
radio input "true"
click at [550, 116] on input "False" at bounding box center [550, 112] width 8 height 7
radio input "true"
click at [467, 179] on label "True" at bounding box center [491, 167] width 70 height 24
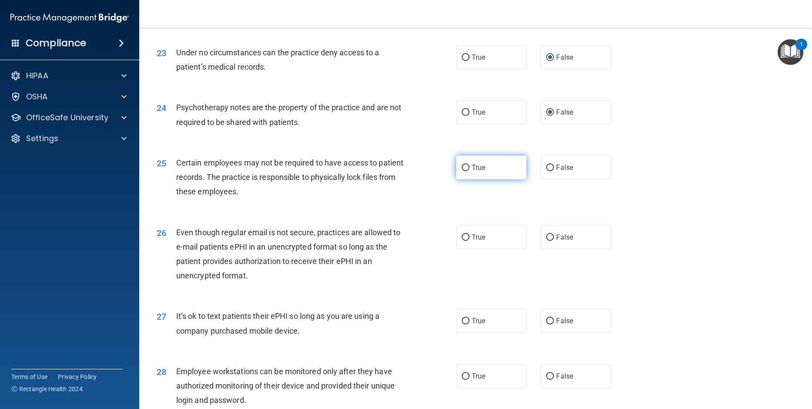
click at [467, 171] on input "True" at bounding box center [466, 167] width 8 height 7
radio input "true"
click at [548, 241] on input "False" at bounding box center [550, 237] width 8 height 7
radio input "true"
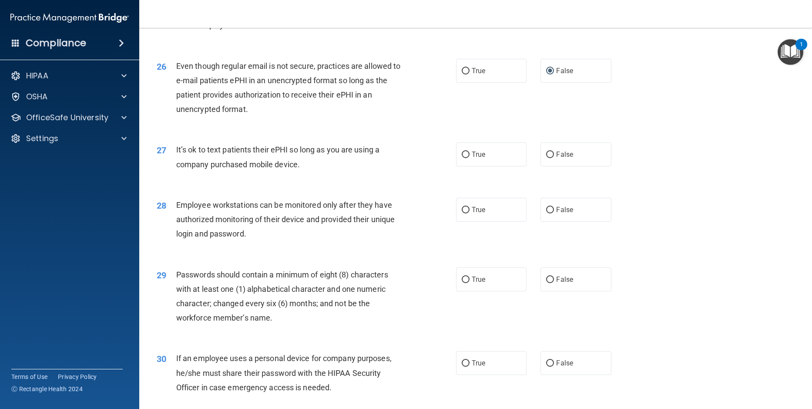
scroll to position [1732, 0]
click at [465, 158] on input "True" at bounding box center [466, 155] width 8 height 7
radio input "true"
click at [462, 214] on input "True" at bounding box center [466, 210] width 8 height 7
radio input "true"
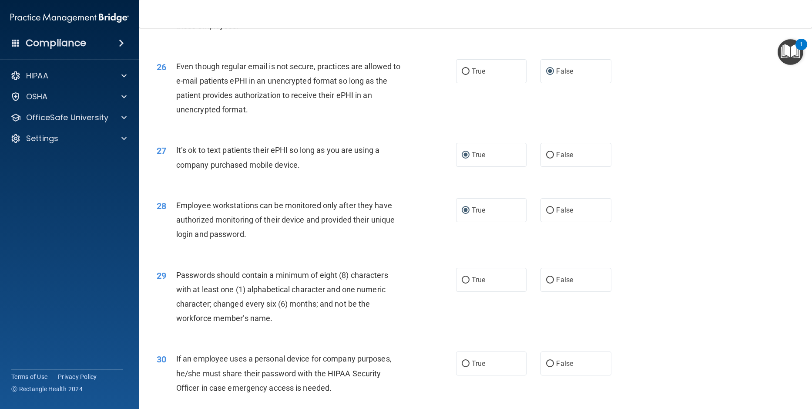
scroll to position [1819, 0]
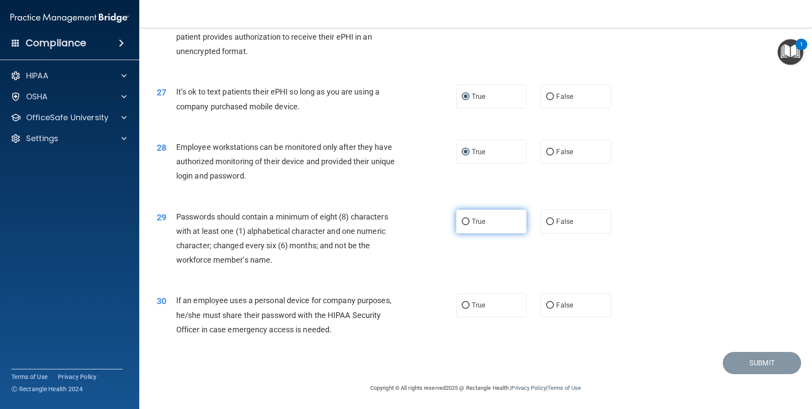
click at [465, 219] on input "True" at bounding box center [466, 221] width 8 height 7
radio input "true"
click at [462, 305] on input "True" at bounding box center [466, 305] width 8 height 7
radio input "true"
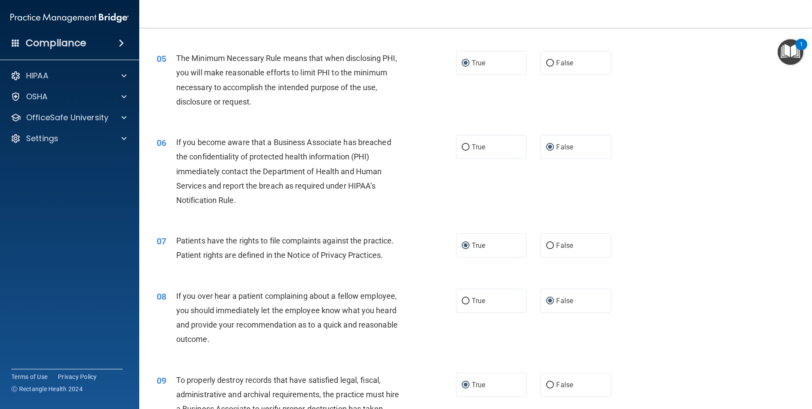
scroll to position [348, 0]
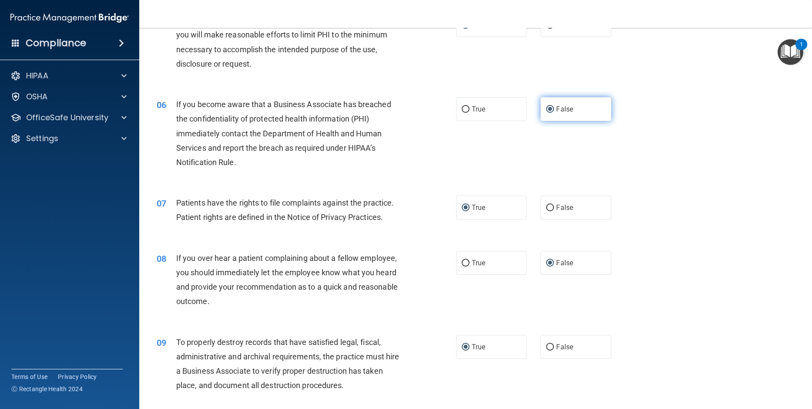
click at [548, 113] on input "False" at bounding box center [550, 109] width 8 height 7
click at [673, 150] on div "06 If you become aware that a Business Associate has breached the confidentiali…" at bounding box center [475, 135] width 651 height 98
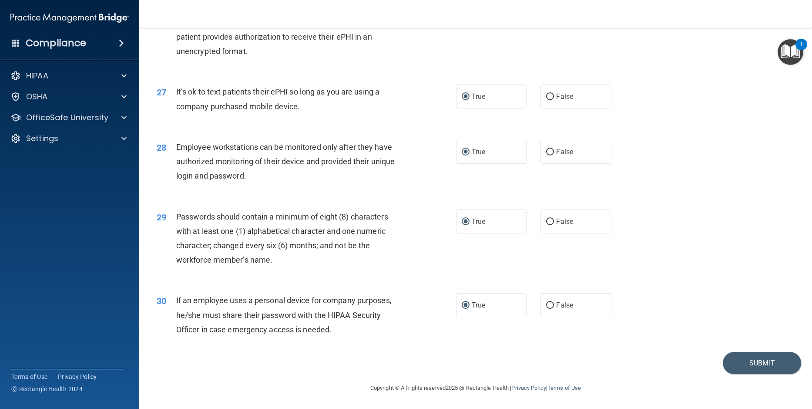
scroll to position [1819, 0]
click at [753, 366] on button "Submit" at bounding box center [762, 363] width 78 height 22
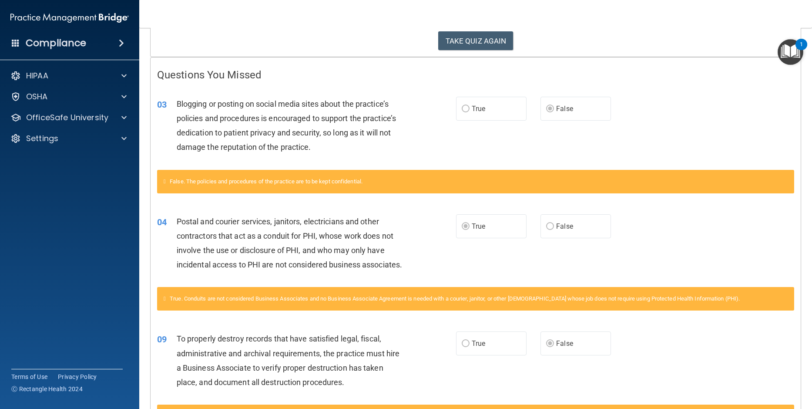
scroll to position [174, 0]
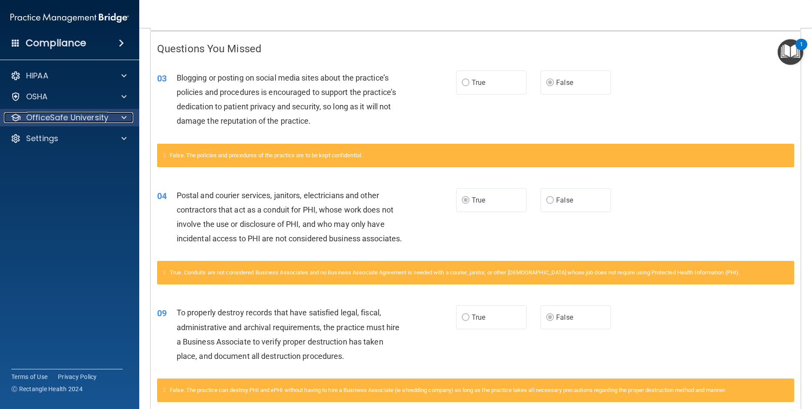
click at [58, 120] on p "OfficeSafe University" at bounding box center [67, 117] width 82 height 10
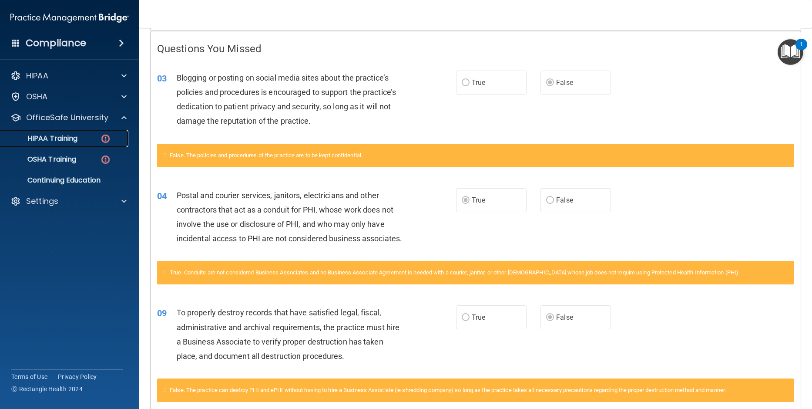
click at [63, 142] on p "HIPAA Training" at bounding box center [42, 138] width 72 height 9
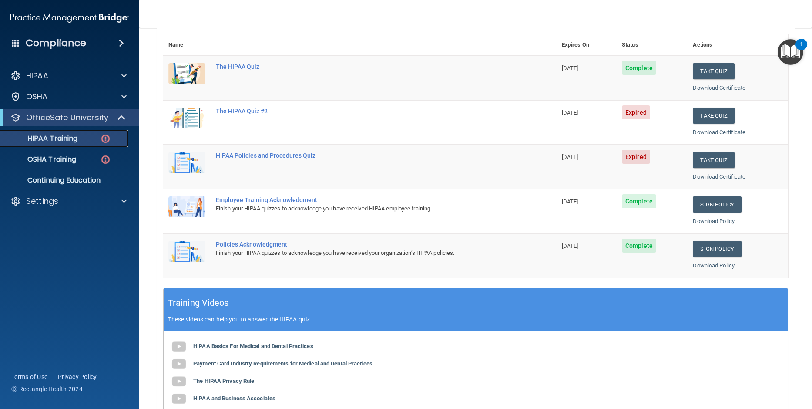
scroll to position [87, 0]
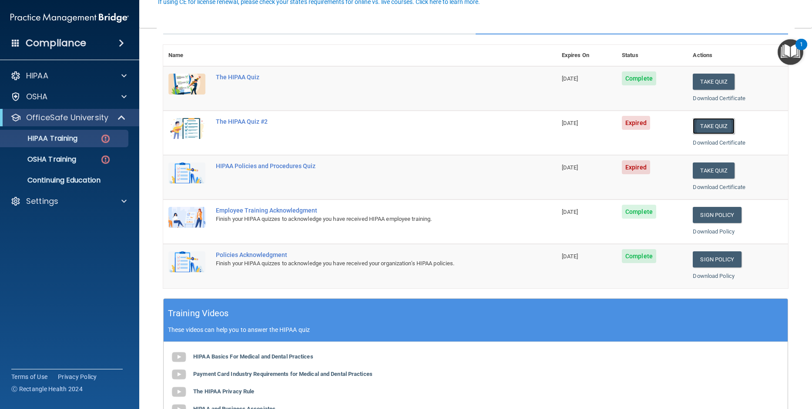
click at [705, 128] on button "Take Quiz" at bounding box center [714, 126] width 42 height 16
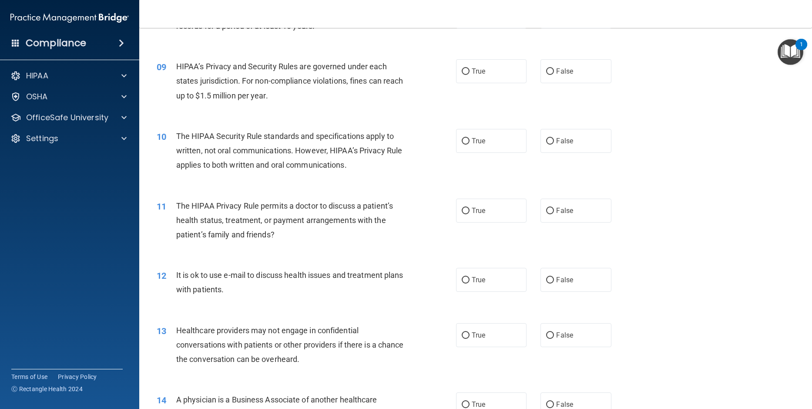
scroll to position [566, 0]
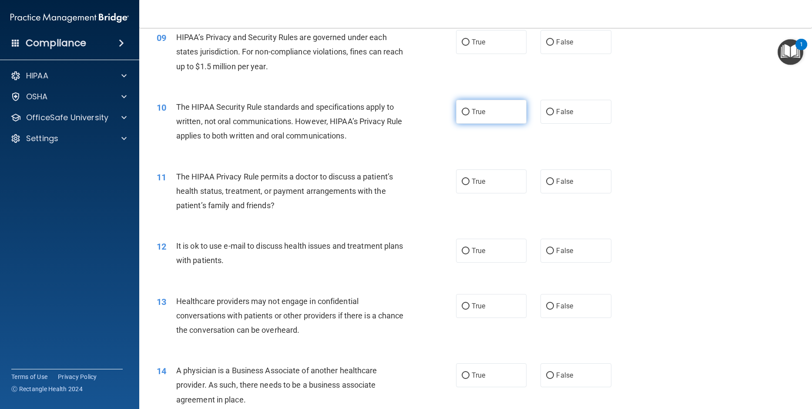
click at [464, 115] on input "True" at bounding box center [466, 112] width 8 height 7
radio input "true"
click at [469, 191] on label "True" at bounding box center [491, 181] width 70 height 24
click at [469, 185] on input "True" at bounding box center [466, 181] width 8 height 7
radio input "true"
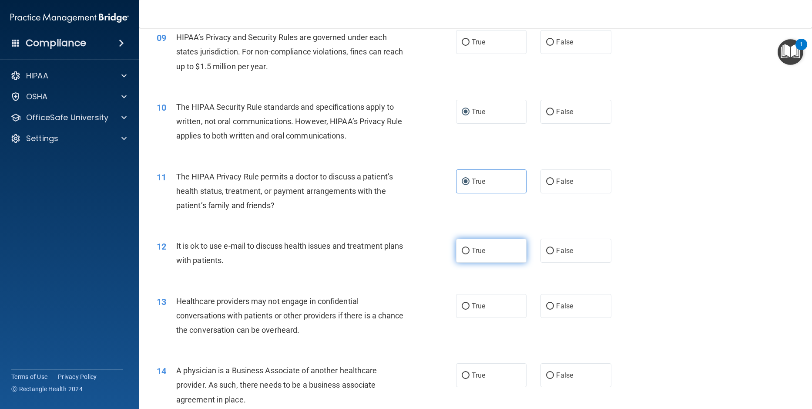
click at [461, 262] on label "True" at bounding box center [491, 250] width 70 height 24
click at [462, 254] on input "True" at bounding box center [466, 251] width 8 height 7
radio input "true"
click at [546, 309] on input "False" at bounding box center [550, 306] width 8 height 7
radio input "true"
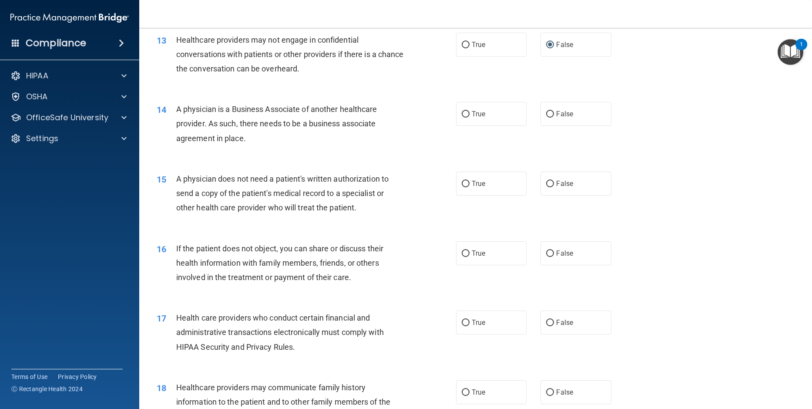
scroll to position [870, 0]
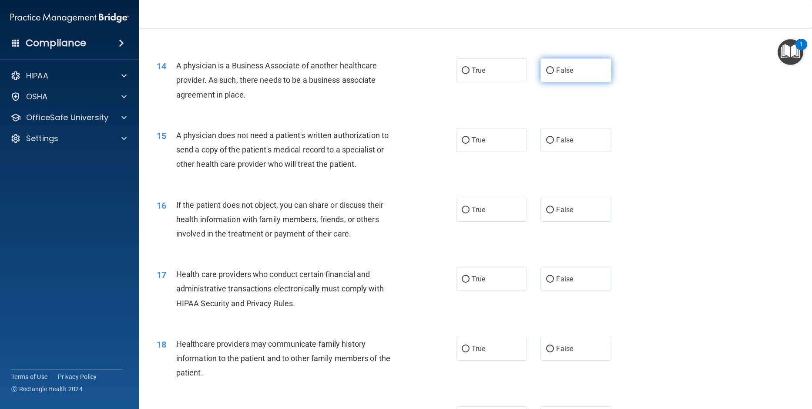
click at [550, 74] on input "False" at bounding box center [550, 70] width 8 height 7
radio input "true"
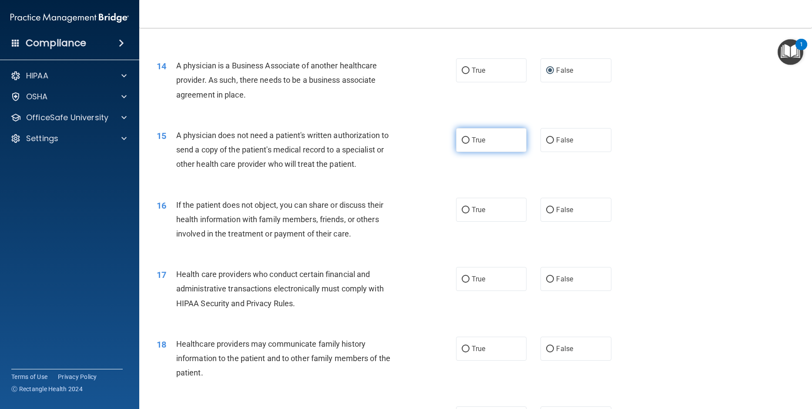
click at [464, 144] on input "True" at bounding box center [466, 140] width 8 height 7
radio input "true"
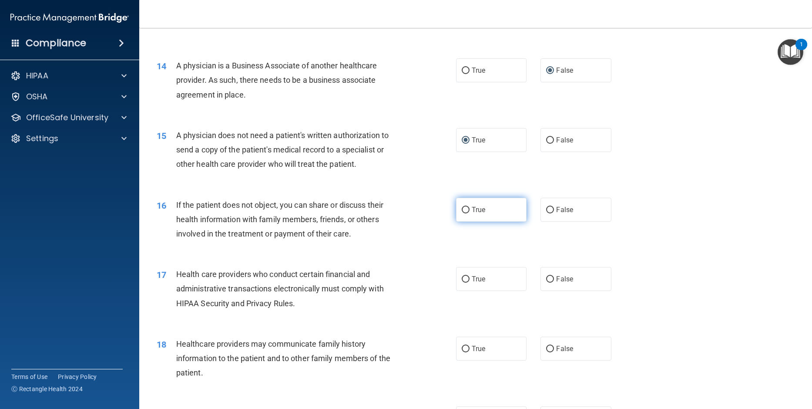
click at [462, 213] on input "True" at bounding box center [466, 210] width 8 height 7
radio input "true"
click at [463, 282] on input "True" at bounding box center [466, 279] width 8 height 7
radio input "true"
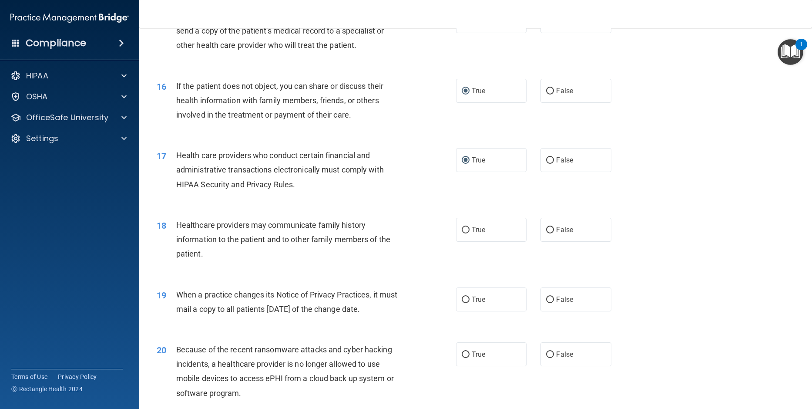
scroll to position [1044, 0]
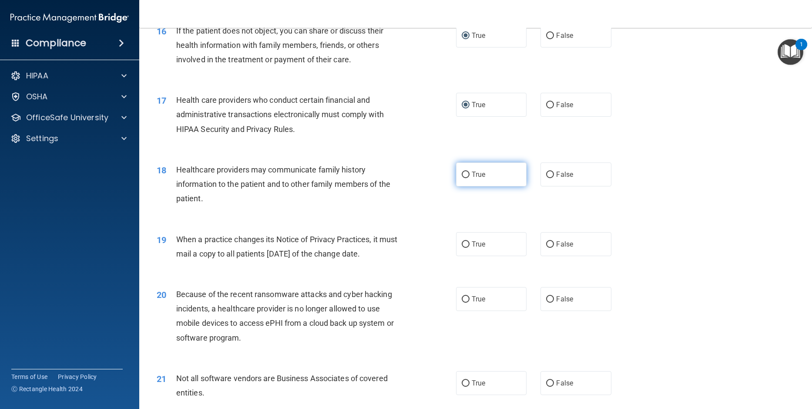
click at [464, 178] on input "True" at bounding box center [466, 174] width 8 height 7
radio input "true"
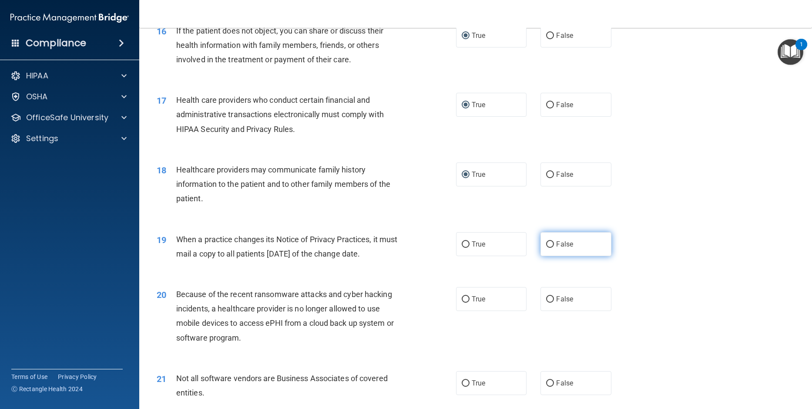
click at [546, 248] on input "False" at bounding box center [550, 244] width 8 height 7
radio input "true"
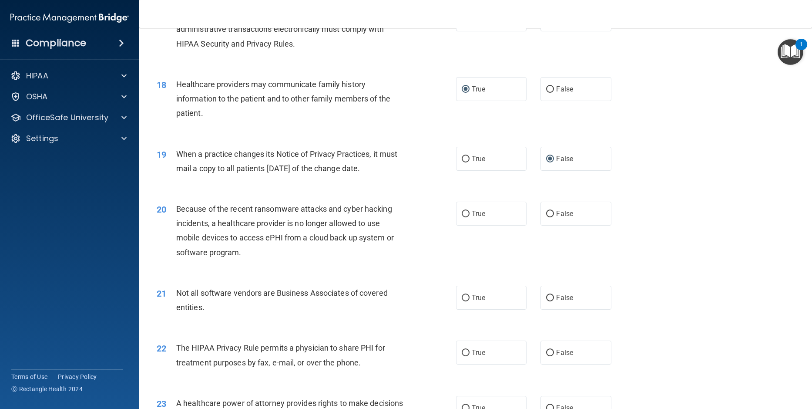
scroll to position [1175, 0]
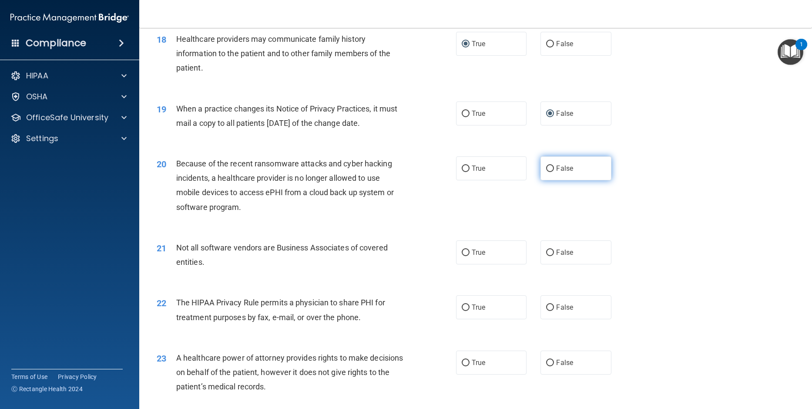
click at [546, 172] on input "False" at bounding box center [550, 168] width 8 height 7
radio input "true"
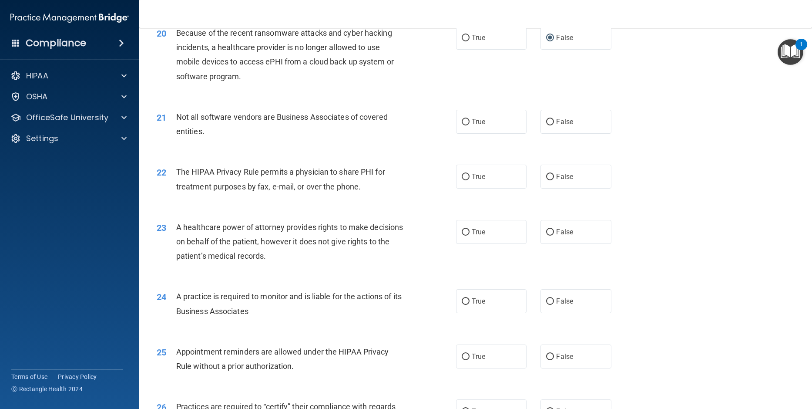
scroll to position [1349, 0]
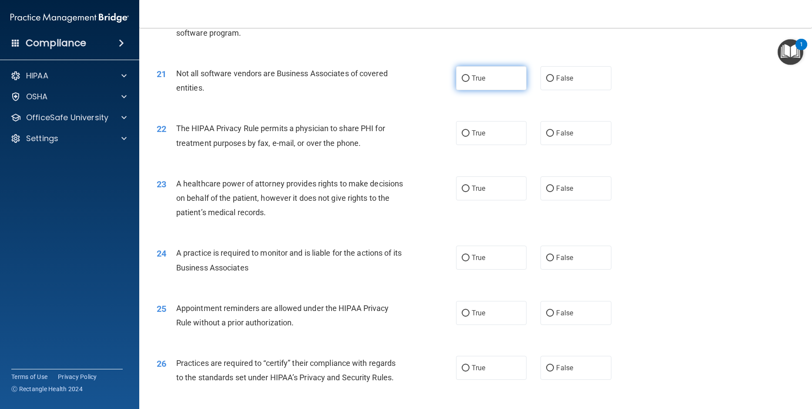
click at [464, 82] on input "True" at bounding box center [466, 78] width 8 height 7
radio input "true"
click at [463, 192] on input "True" at bounding box center [466, 188] width 8 height 7
radio input "true"
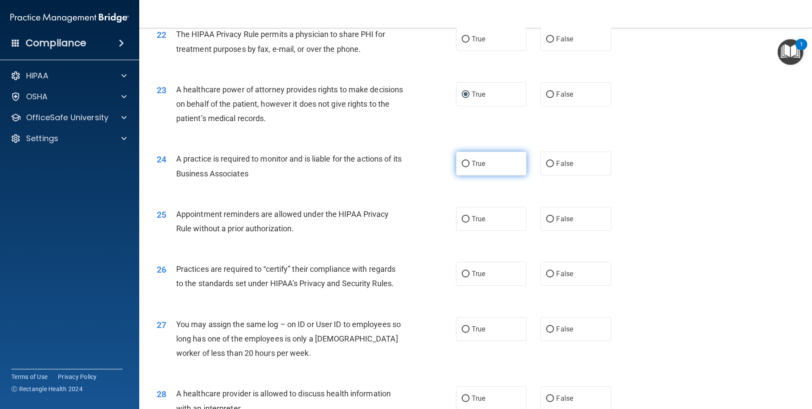
scroll to position [1436, 0]
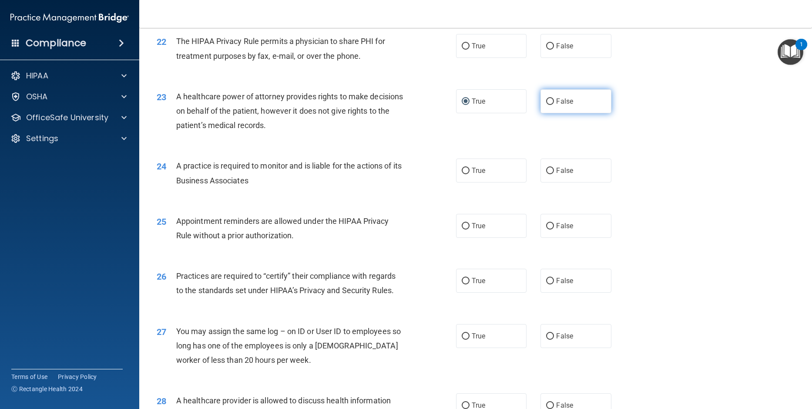
click at [546, 105] on input "False" at bounding box center [550, 101] width 8 height 7
radio input "true"
radio input "false"
click at [462, 50] on input "True" at bounding box center [466, 46] width 8 height 7
radio input "true"
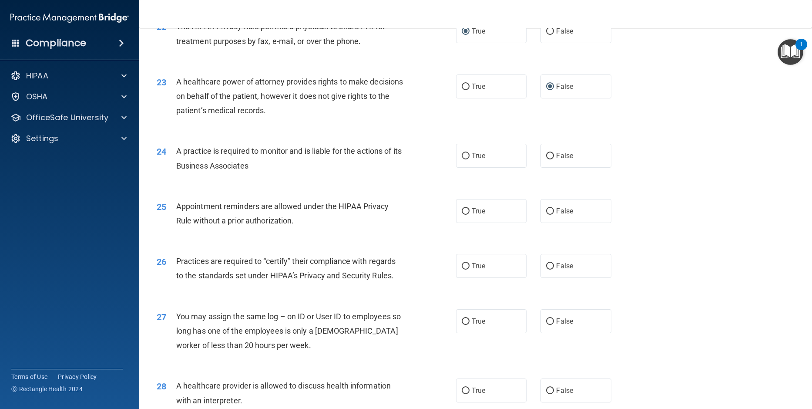
scroll to position [1480, 0]
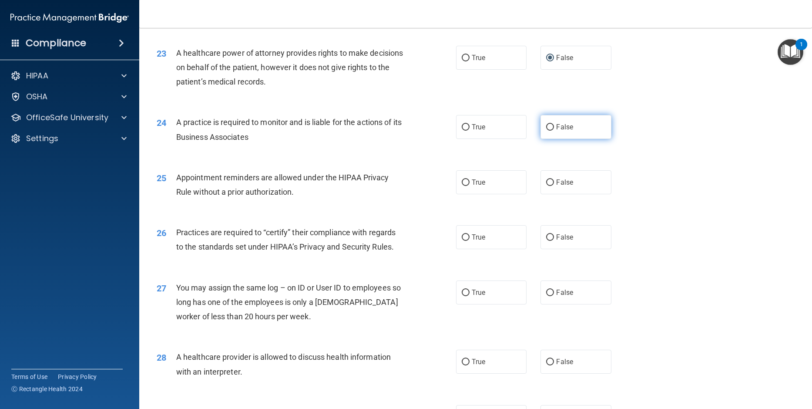
click at [548, 131] on input "False" at bounding box center [550, 127] width 8 height 7
radio input "true"
click at [462, 194] on label "True" at bounding box center [491, 182] width 70 height 24
click at [462, 186] on input "True" at bounding box center [466, 182] width 8 height 7
radio input "true"
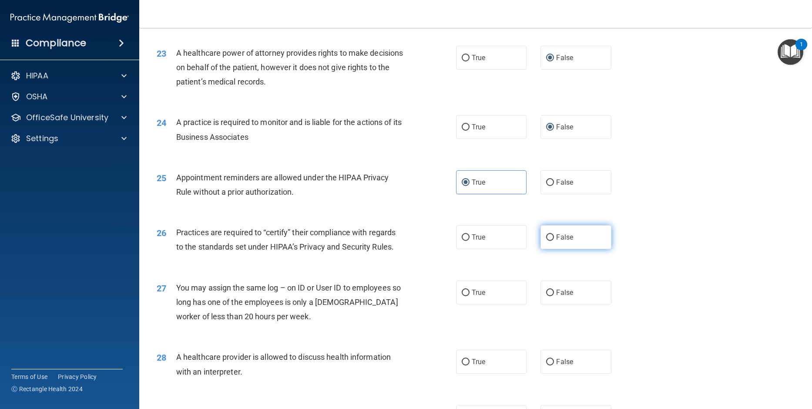
click at [546, 241] on input "False" at bounding box center [550, 237] width 8 height 7
radio input "true"
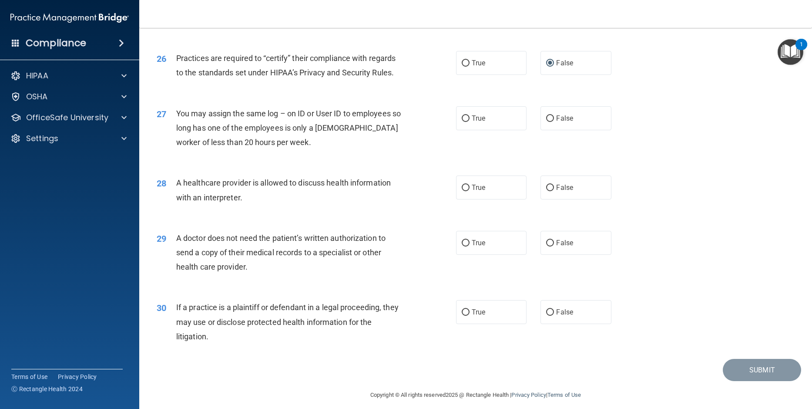
scroll to position [1675, 0]
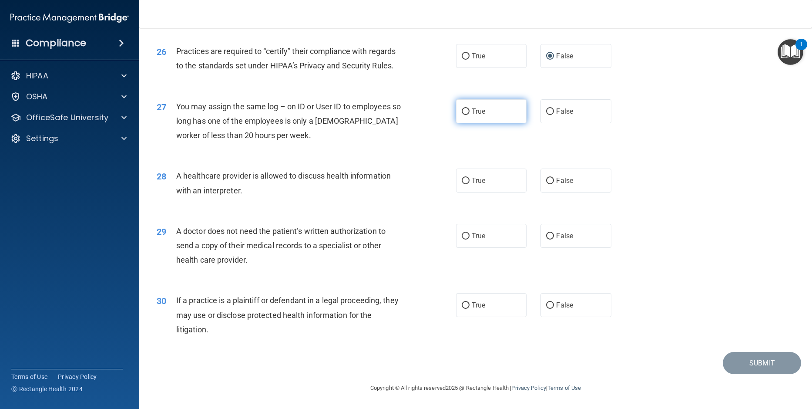
click at [463, 110] on input "True" at bounding box center [466, 111] width 8 height 7
radio input "true"
click at [462, 181] on input "True" at bounding box center [466, 181] width 8 height 7
radio input "true"
click at [668, 230] on div "29 A doctor does not need the patient’s written authorization to send a copy of…" at bounding box center [475, 248] width 651 height 70
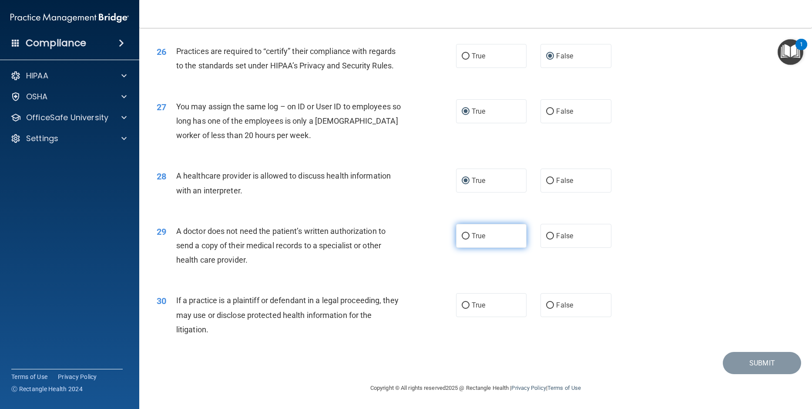
click at [463, 236] on input "True" at bounding box center [466, 236] width 8 height 7
radio input "true"
click at [465, 309] on input "True" at bounding box center [466, 305] width 8 height 7
radio input "true"
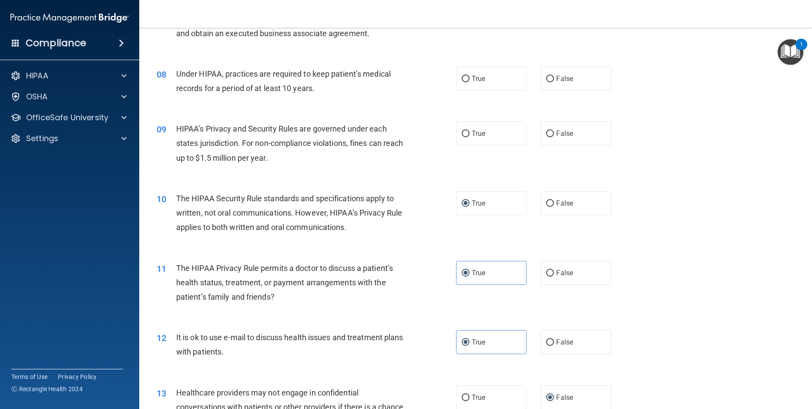
scroll to position [456, 0]
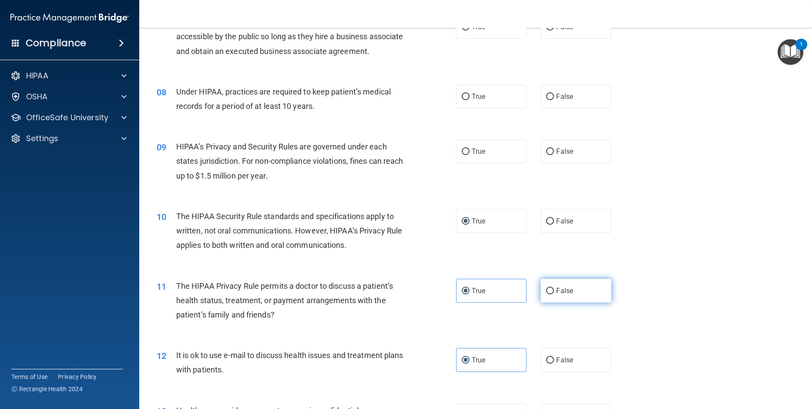
click at [547, 294] on input "False" at bounding box center [550, 291] width 8 height 7
radio input "true"
click at [692, 268] on div "10 The HIPAA Security Rule standards and specifications apply to written, not o…" at bounding box center [475, 233] width 651 height 70
click at [458, 302] on label "True" at bounding box center [491, 291] width 70 height 24
click at [462, 294] on input "True" at bounding box center [466, 291] width 8 height 7
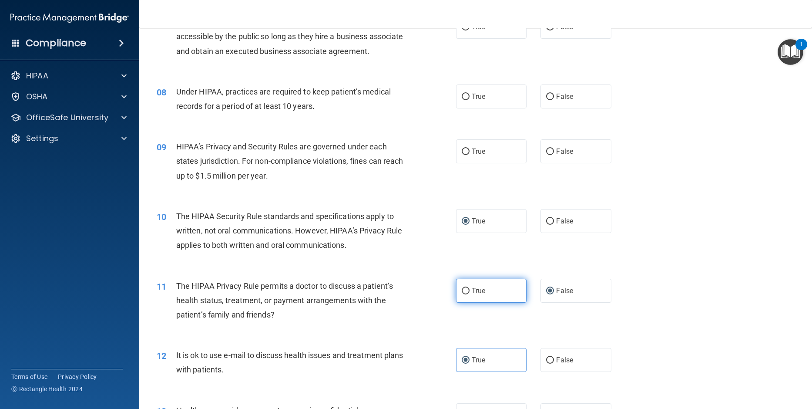
radio input "true"
radio input "false"
click at [656, 268] on div "10 The HIPAA Security Rule standards and specifications apply to written, not o…" at bounding box center [475, 233] width 651 height 70
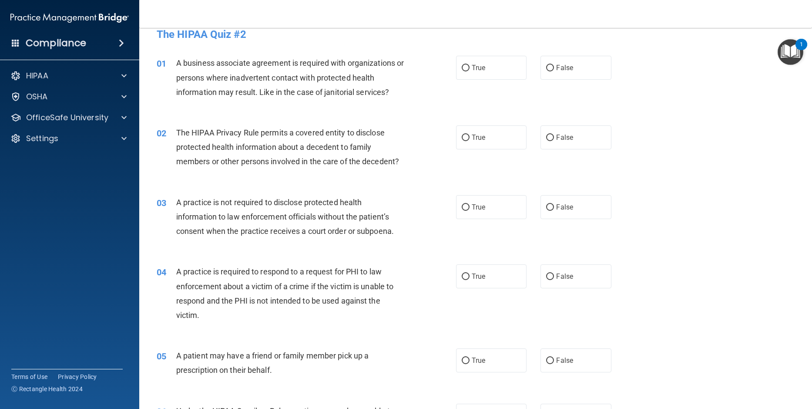
scroll to position [0, 0]
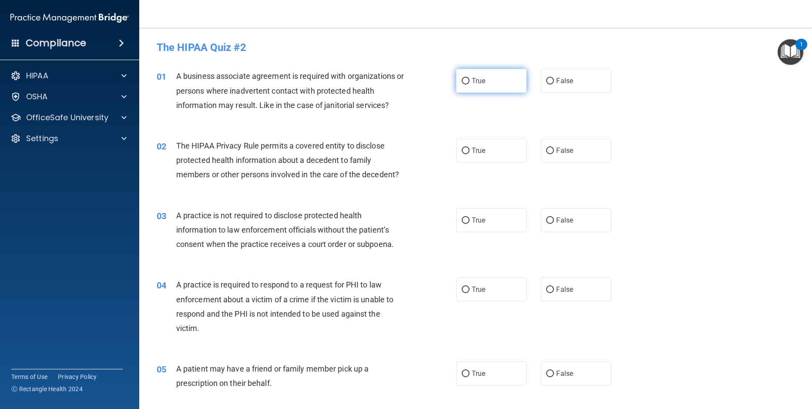
click at [464, 81] on input "True" at bounding box center [466, 81] width 8 height 7
radio input "true"
click at [690, 124] on div "01 A business associate agreement is required with organizations or persons whe…" at bounding box center [475, 93] width 651 height 70
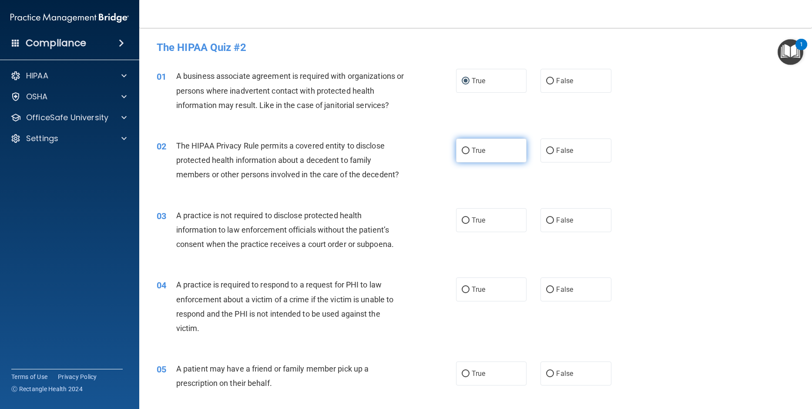
click at [459, 146] on label "True" at bounding box center [491, 150] width 70 height 24
click at [462, 148] on input "True" at bounding box center [466, 151] width 8 height 7
radio input "true"
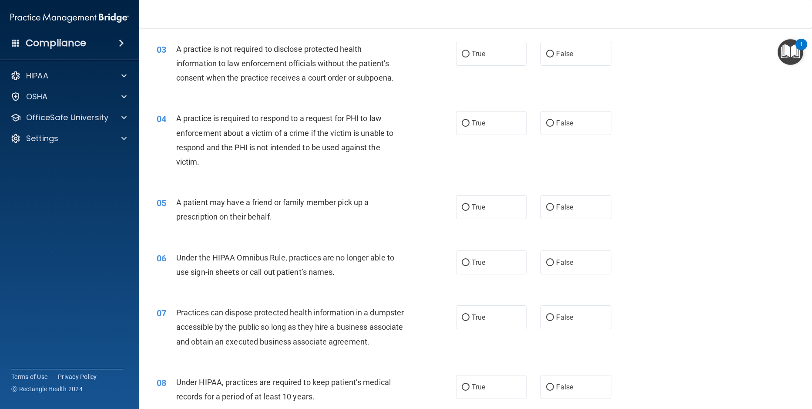
scroll to position [174, 0]
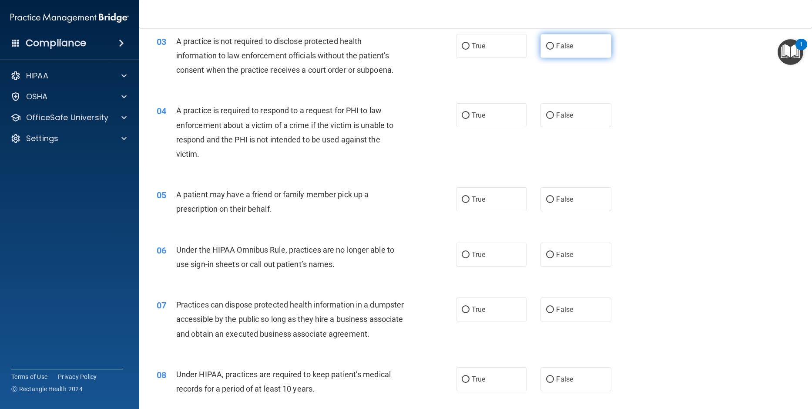
click at [546, 45] on input "False" at bounding box center [550, 46] width 8 height 7
radio input "true"
click at [658, 100] on div "04 A practice is required to respond to a request for PHI to law enforcement ab…" at bounding box center [475, 134] width 651 height 84
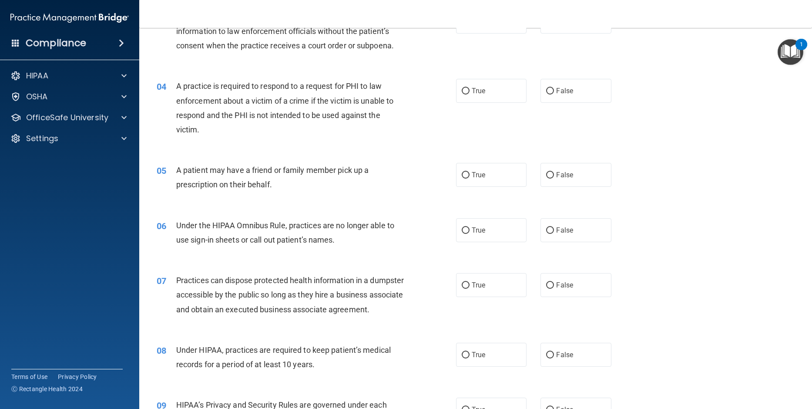
scroll to position [218, 0]
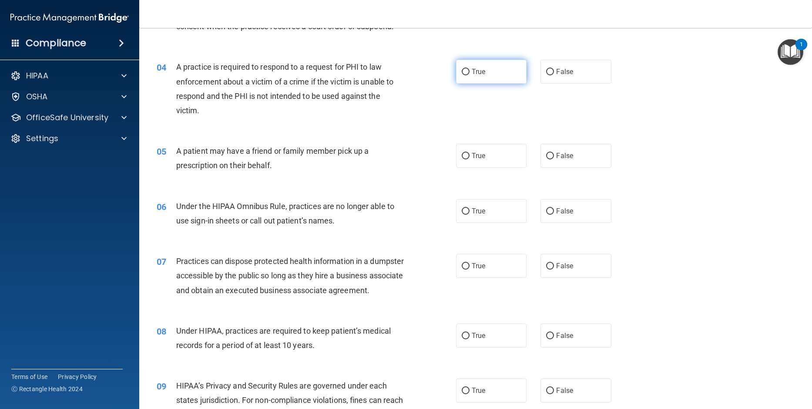
click at [463, 71] on input "True" at bounding box center [466, 72] width 8 height 7
radio input "true"
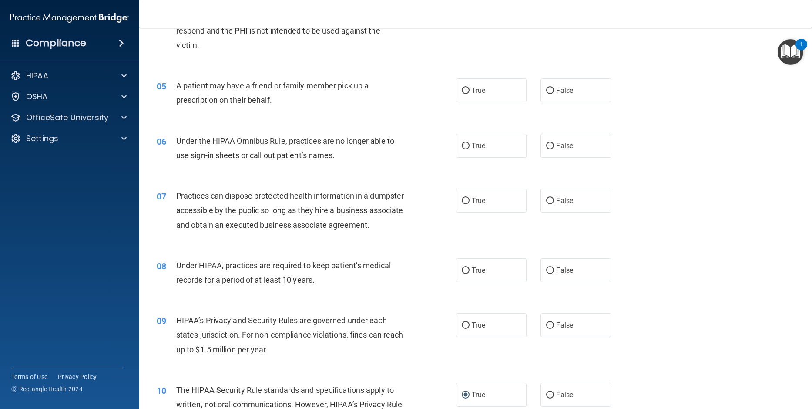
scroll to position [305, 0]
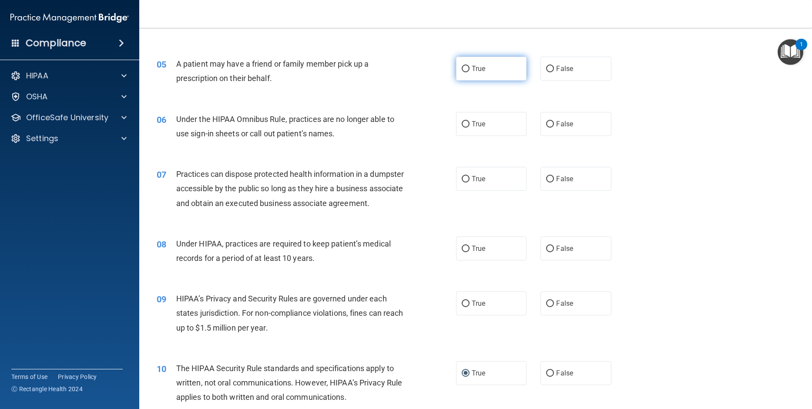
click at [456, 69] on label "True" at bounding box center [491, 69] width 70 height 24
click at [462, 69] on input "True" at bounding box center [466, 69] width 8 height 7
radio input "true"
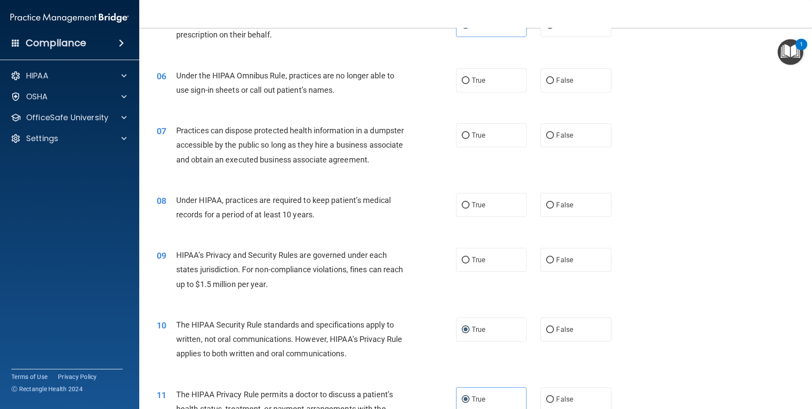
click at [671, 139] on div "07 Practices can dispose protected health information in a dumpster accessible …" at bounding box center [475, 147] width 651 height 70
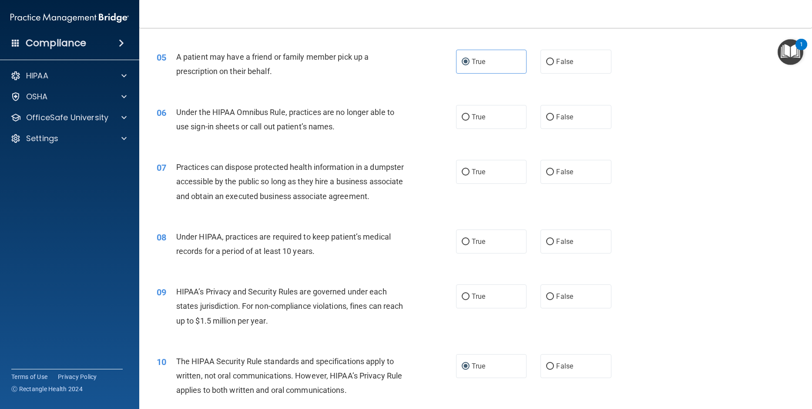
scroll to position [305, 0]
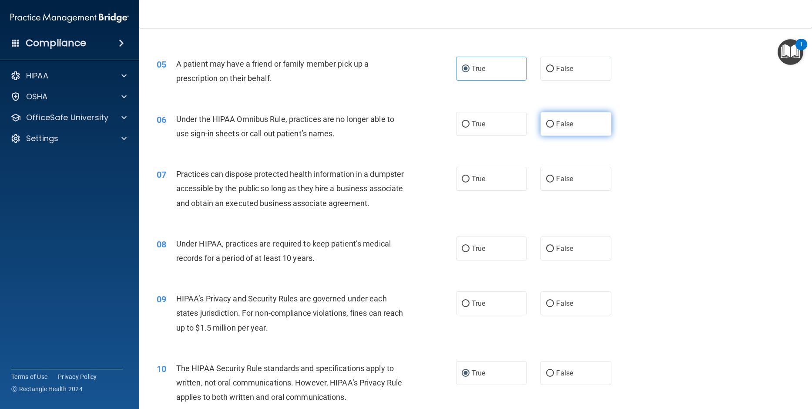
click at [550, 125] on input "False" at bounding box center [550, 124] width 8 height 7
radio input "true"
click at [653, 143] on div "06 Under the HIPAA Omnibus Rule, practices are no longer able to use sign-in sh…" at bounding box center [475, 128] width 651 height 55
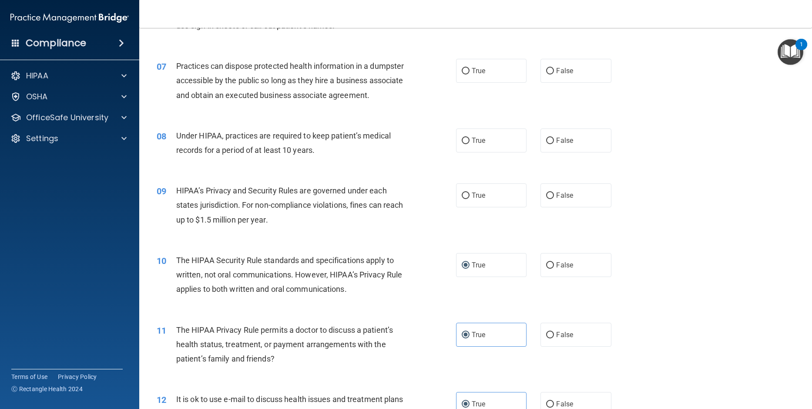
scroll to position [392, 0]
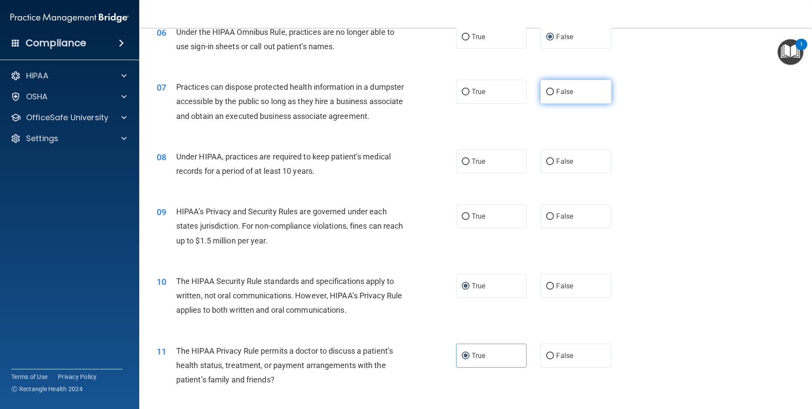
click at [547, 90] on input "False" at bounding box center [550, 92] width 8 height 7
radio input "true"
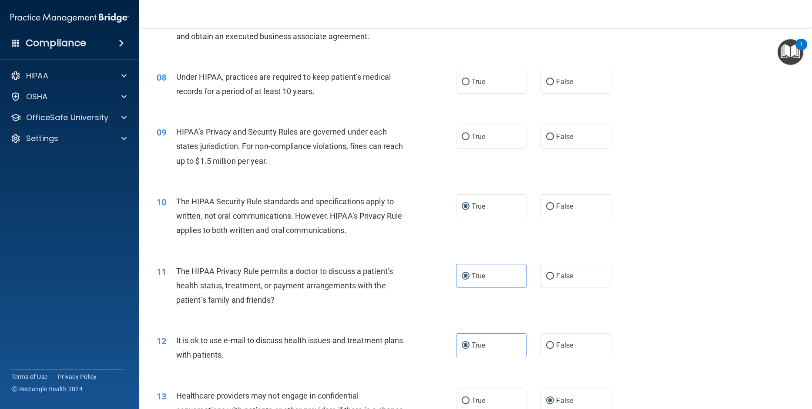
scroll to position [479, 0]
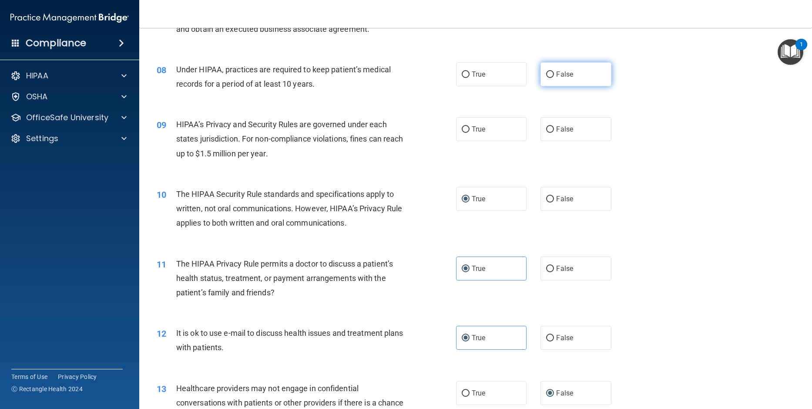
click at [546, 78] on input "False" at bounding box center [550, 74] width 8 height 7
radio input "true"
click at [635, 154] on div "09 HIPAA’s Privacy and Security Rules are governed under each states jurisdicti…" at bounding box center [475, 141] width 651 height 70
click at [547, 133] on input "False" at bounding box center [550, 129] width 8 height 7
radio input "true"
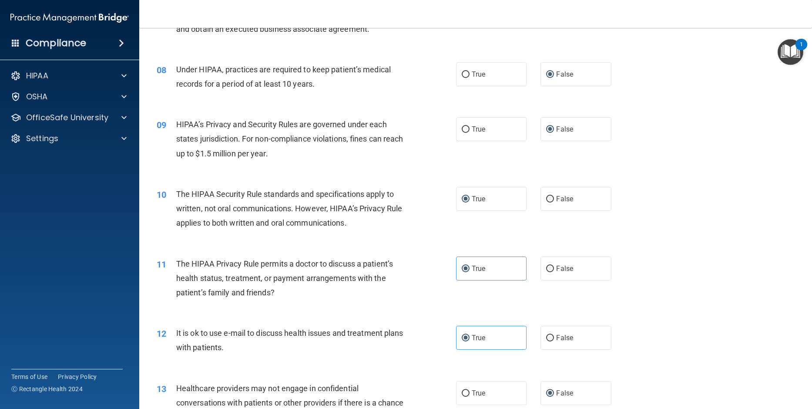
click at [669, 232] on div "10 The HIPAA Security Rule standards and specifications apply to written, not o…" at bounding box center [475, 211] width 651 height 70
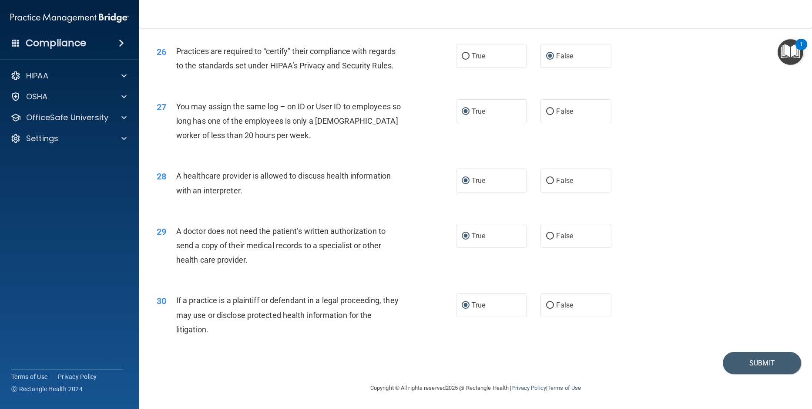
scroll to position [1675, 0]
click at [752, 363] on button "Submit" at bounding box center [762, 363] width 78 height 22
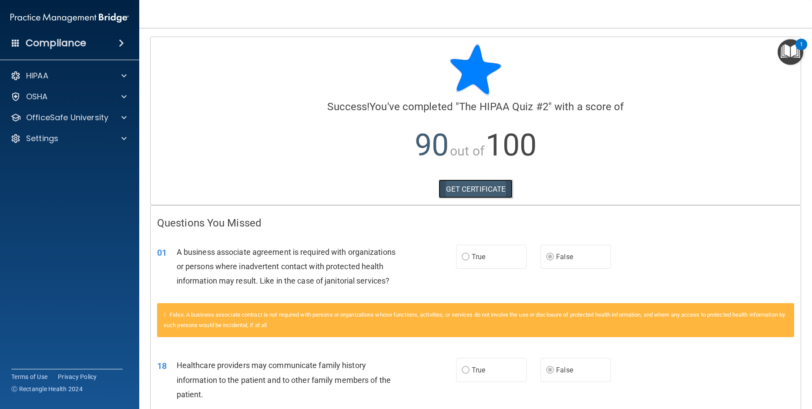
click at [465, 188] on link "GET CERTIFICATE" at bounding box center [476, 188] width 74 height 19
click at [48, 120] on p "OfficeSafe University" at bounding box center [67, 117] width 82 height 10
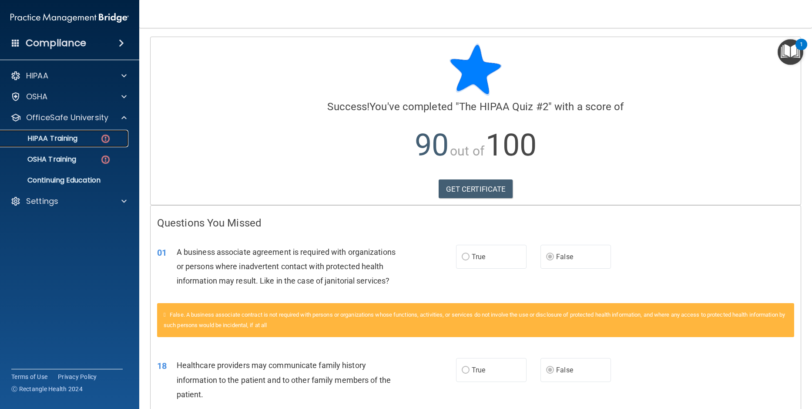
click at [53, 141] on p "HIPAA Training" at bounding box center [42, 138] width 72 height 9
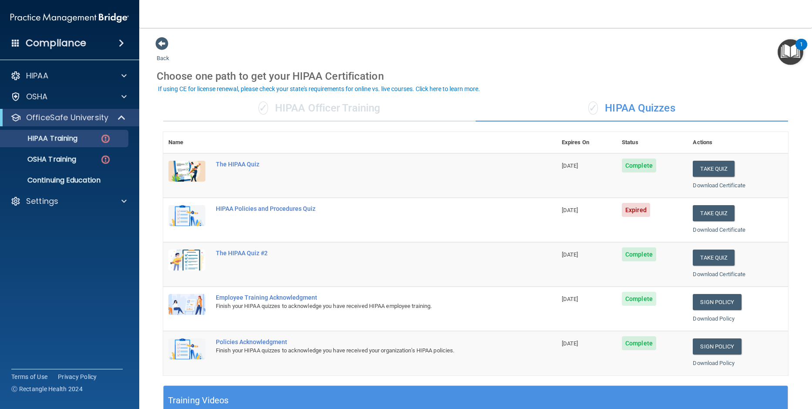
click at [90, 258] on accordion "HIPAA Documents and Policies Report an Incident Business Associates Emergency P…" at bounding box center [70, 180] width 140 height 232
click at [723, 185] on link "Download Certificate" at bounding box center [719, 185] width 53 height 7
click at [708, 215] on button "Take Quiz" at bounding box center [714, 213] width 42 height 16
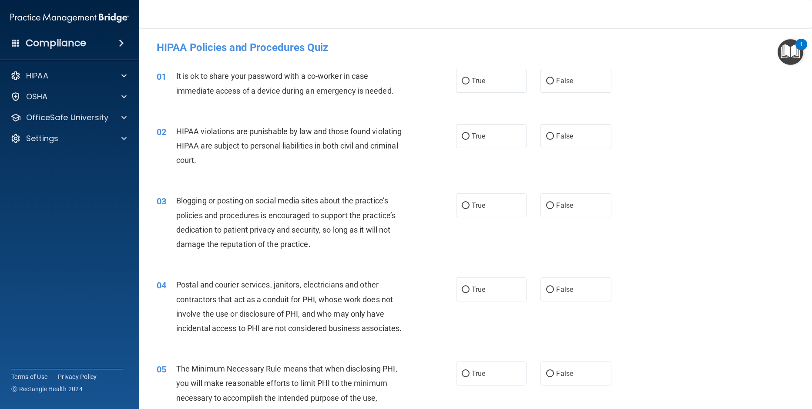
click at [61, 288] on accordion "HIPAA Documents and Policies Report an Incident Business Associates Emergency P…" at bounding box center [70, 180] width 140 height 232
click at [546, 81] on input "False" at bounding box center [550, 81] width 8 height 7
radio input "true"
click at [685, 127] on div "02 HIPAA violations are punishable by law and those found violating HIPAA are s…" at bounding box center [475, 148] width 651 height 70
click at [465, 134] on input "True" at bounding box center [466, 136] width 8 height 7
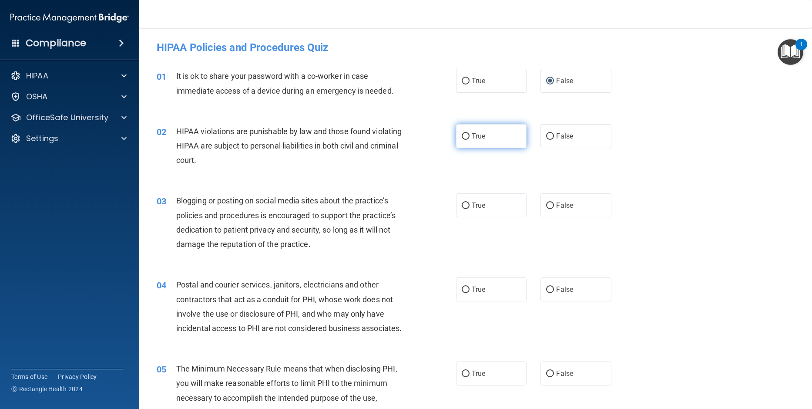
radio input "true"
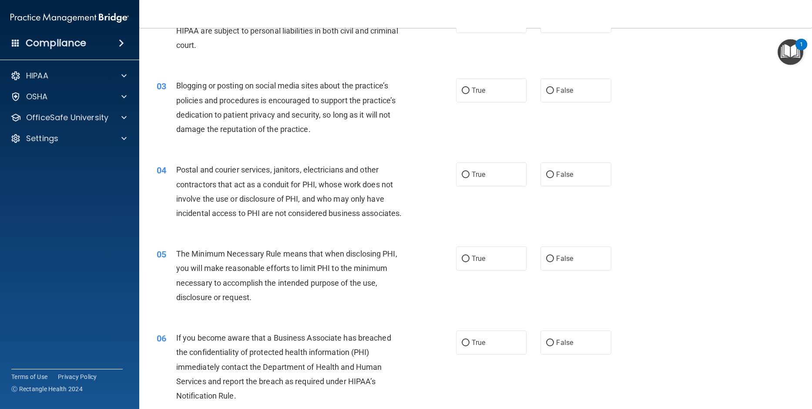
scroll to position [131, 0]
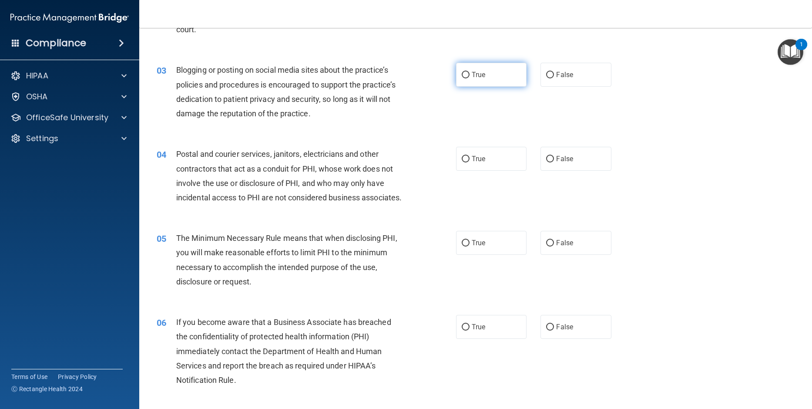
click at [466, 73] on input "True" at bounding box center [466, 75] width 8 height 7
radio input "true"
click at [422, 178] on div "04 Postal and courier services, janitors, electricians and other contractors th…" at bounding box center [307, 178] width 326 height 62
click at [462, 157] on input "True" at bounding box center [466, 159] width 8 height 7
radio input "true"
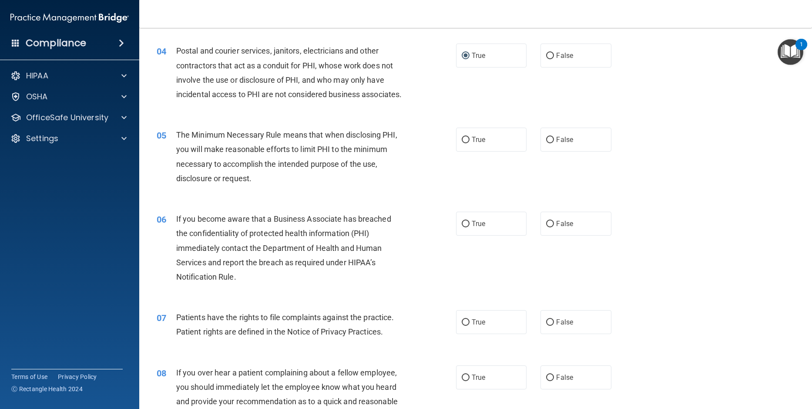
scroll to position [261, 0]
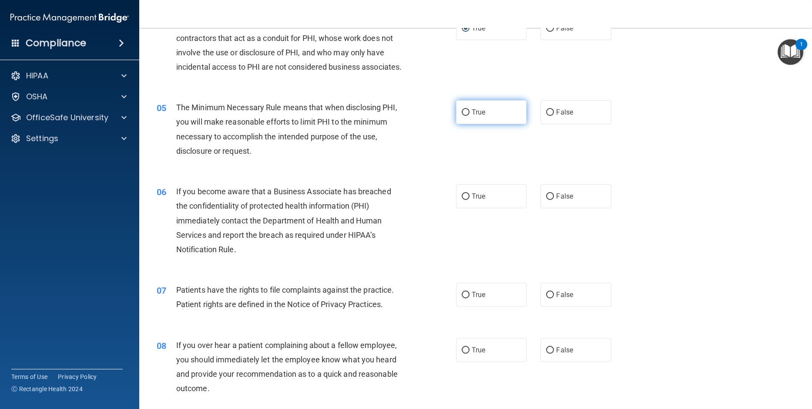
click at [463, 116] on input "True" at bounding box center [466, 112] width 8 height 7
radio input "true"
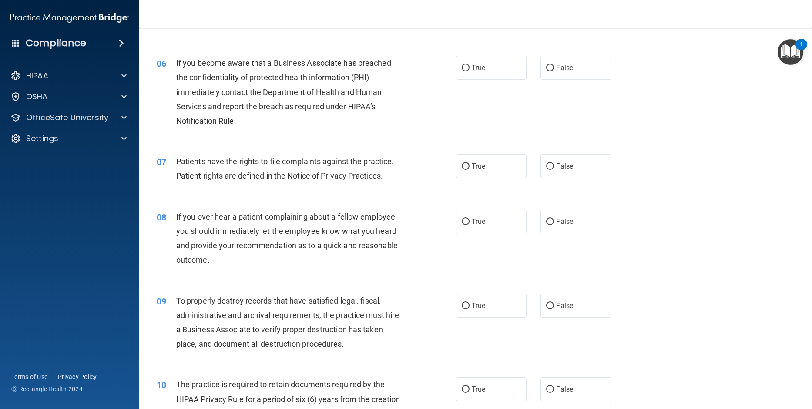
scroll to position [392, 0]
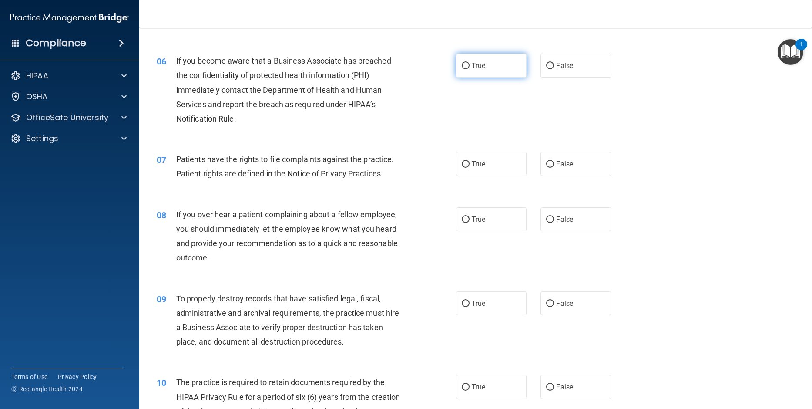
click at [463, 69] on input "True" at bounding box center [466, 66] width 8 height 7
radio input "true"
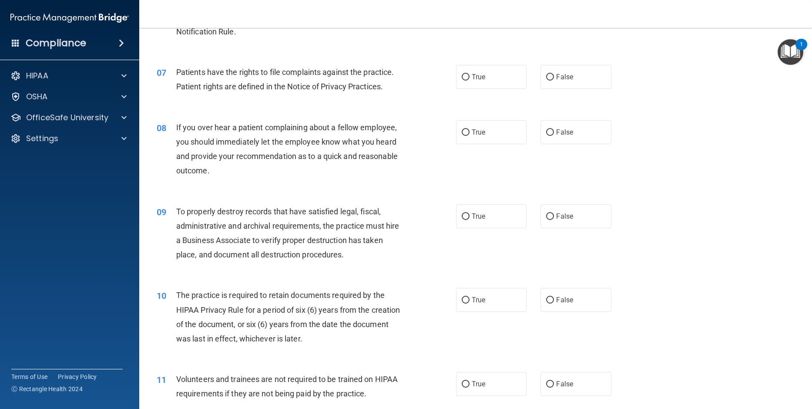
scroll to position [522, 0]
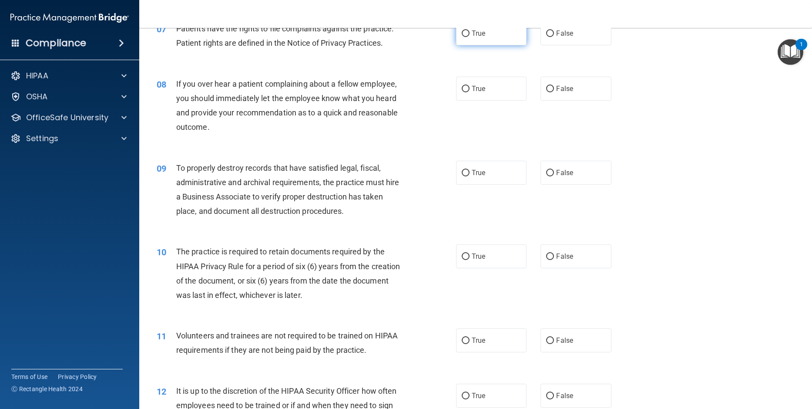
click at [465, 37] on input "True" at bounding box center [466, 33] width 8 height 7
radio input "true"
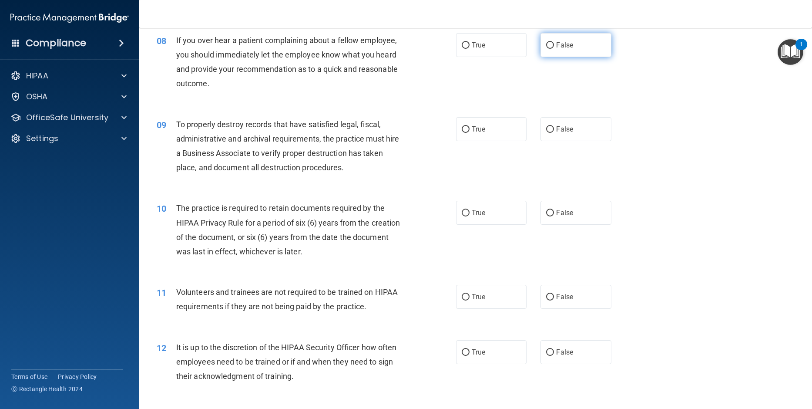
click at [548, 49] on input "False" at bounding box center [550, 45] width 8 height 7
radio input "true"
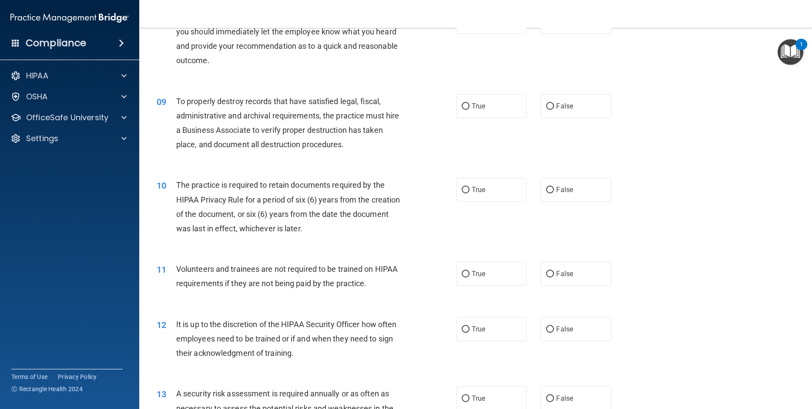
scroll to position [609, 0]
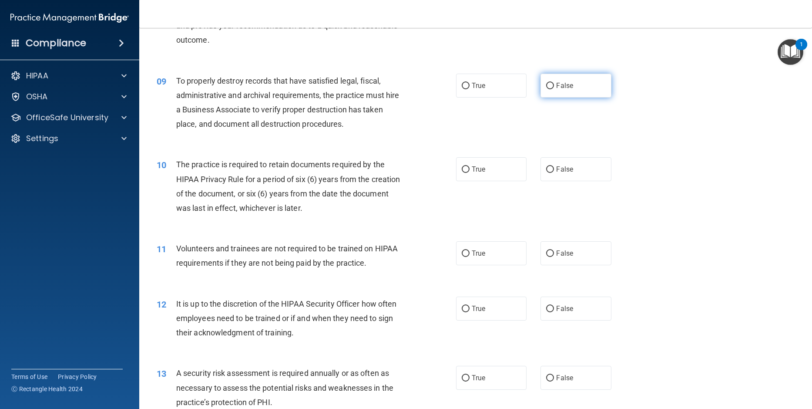
click at [548, 89] on input "False" at bounding box center [550, 86] width 8 height 7
radio input "true"
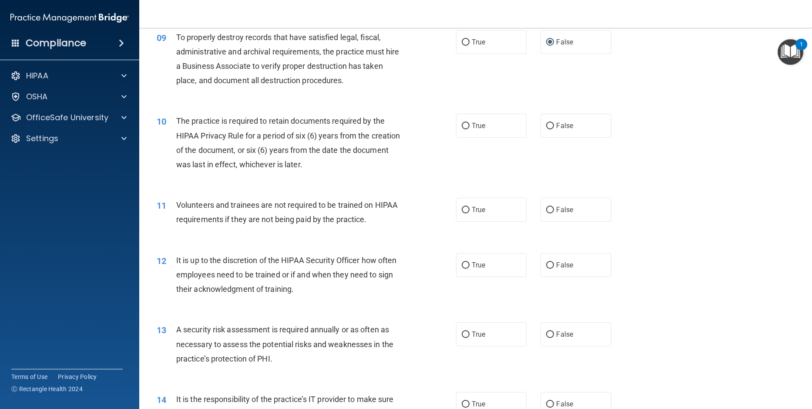
scroll to position [696, 0]
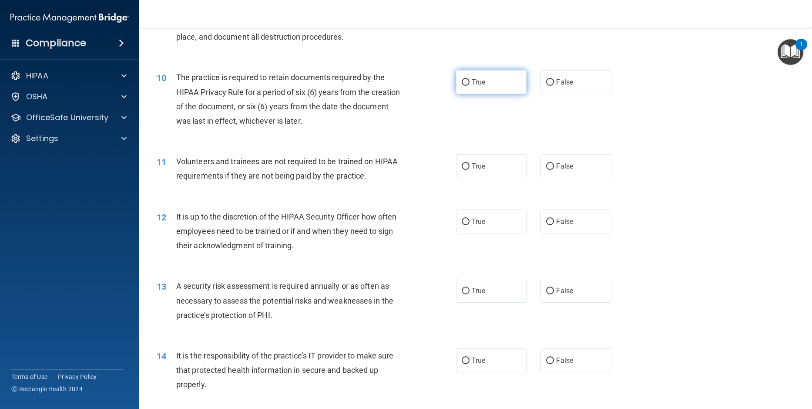
click at [462, 86] on input "True" at bounding box center [466, 82] width 8 height 7
radio input "true"
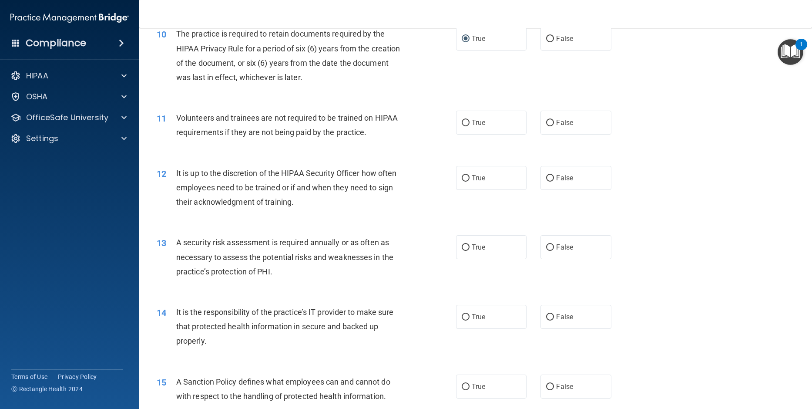
scroll to position [783, 0]
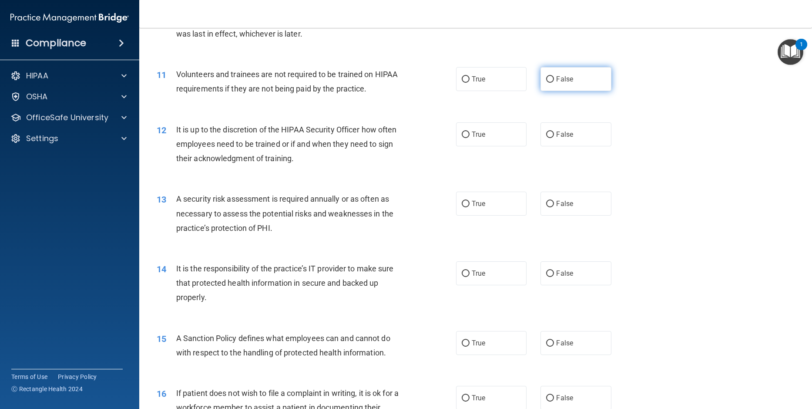
click at [546, 83] on input "False" at bounding box center [550, 79] width 8 height 7
radio input "true"
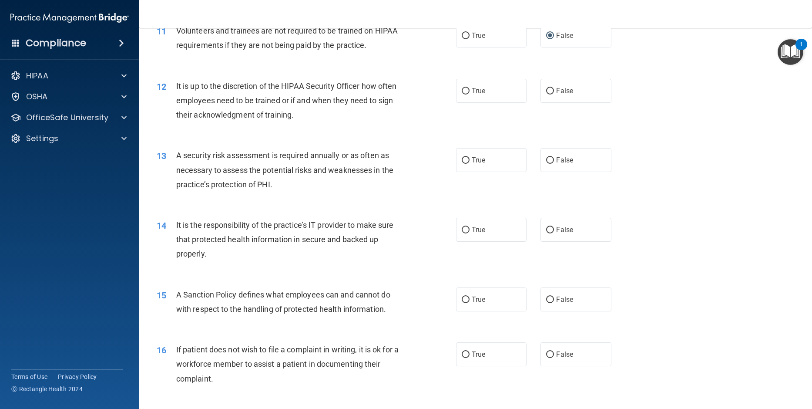
scroll to position [870, 0]
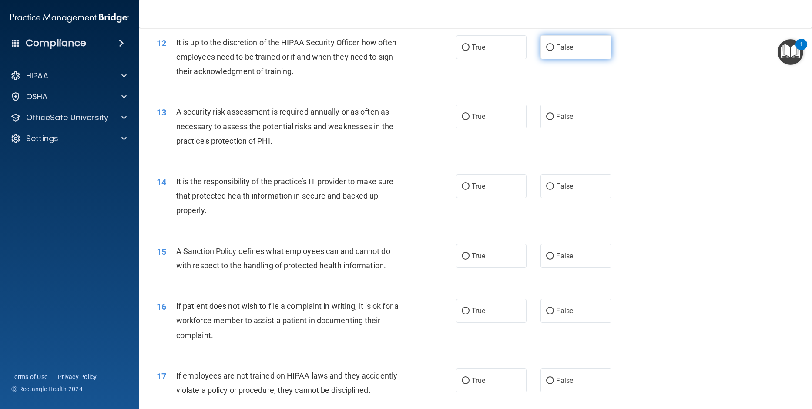
click at [548, 51] on input "False" at bounding box center [550, 47] width 8 height 7
radio input "true"
click at [641, 94] on div "12 It is up to the discretion of the HIPAA Security Officer how often employees…" at bounding box center [475, 59] width 651 height 70
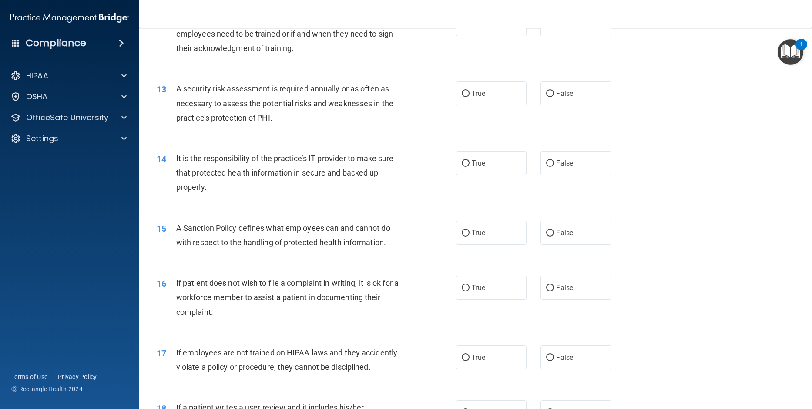
scroll to position [914, 0]
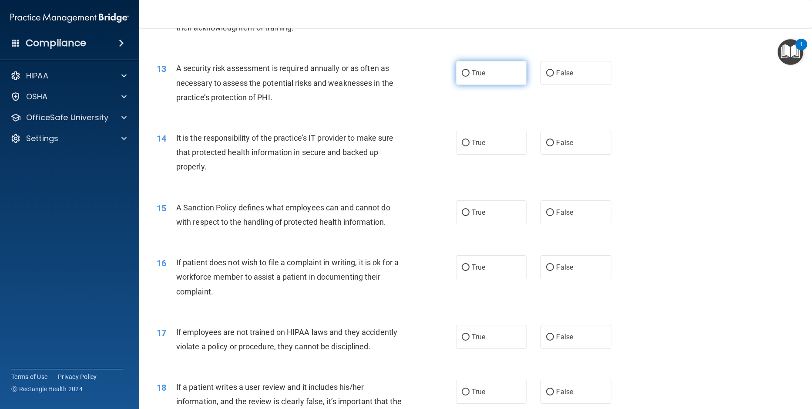
click at [463, 77] on input "True" at bounding box center [466, 73] width 8 height 7
radio input "true"
click at [671, 170] on div "14 It is the responsibility of the practice’s IT provider to make sure that pro…" at bounding box center [475, 155] width 651 height 70
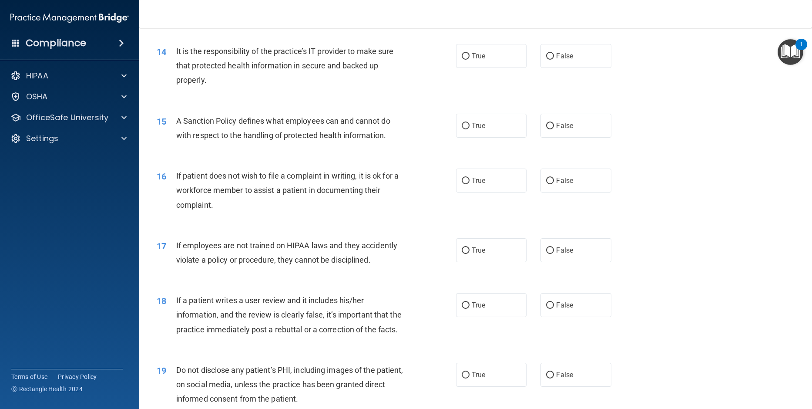
scroll to position [1001, 0]
click at [546, 59] on input "False" at bounding box center [550, 56] width 8 height 7
radio input "true"
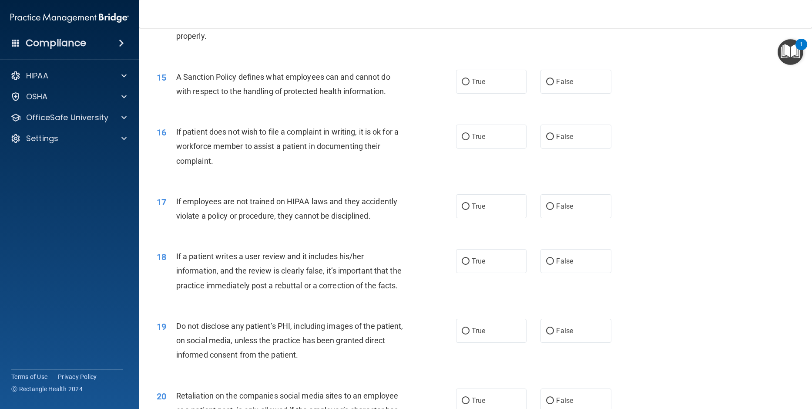
scroll to position [1088, 0]
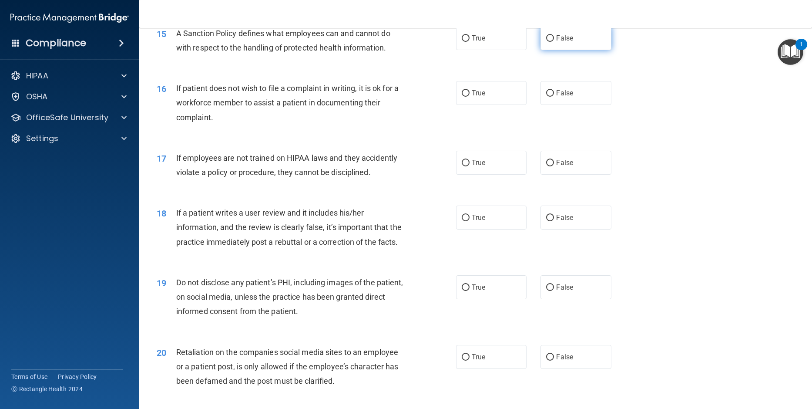
click at [546, 42] on input "False" at bounding box center [550, 38] width 8 height 7
radio input "true"
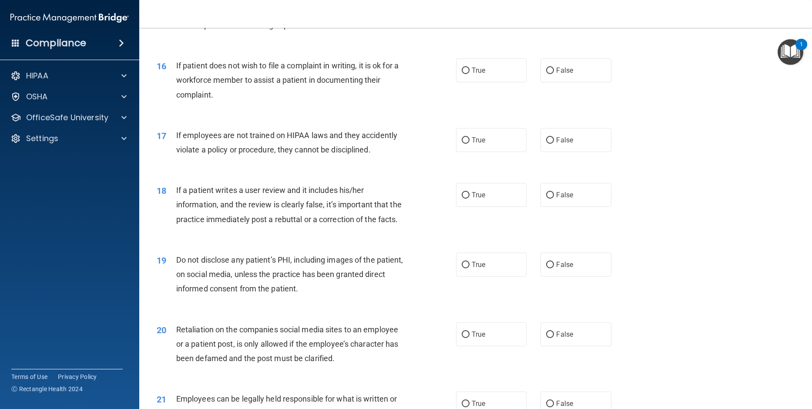
scroll to position [1131, 0]
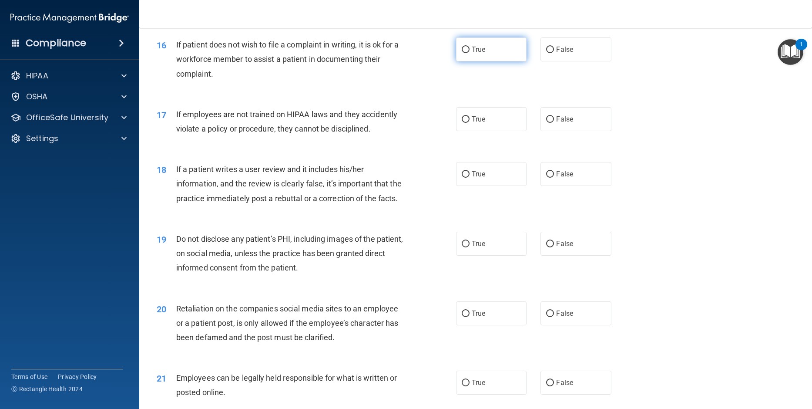
click at [462, 53] on input "True" at bounding box center [466, 50] width 8 height 7
radio input "true"
click at [649, 151] on div "17 If employees are not trained on HIPAA laws and they accidently violate a pol…" at bounding box center [475, 123] width 651 height 55
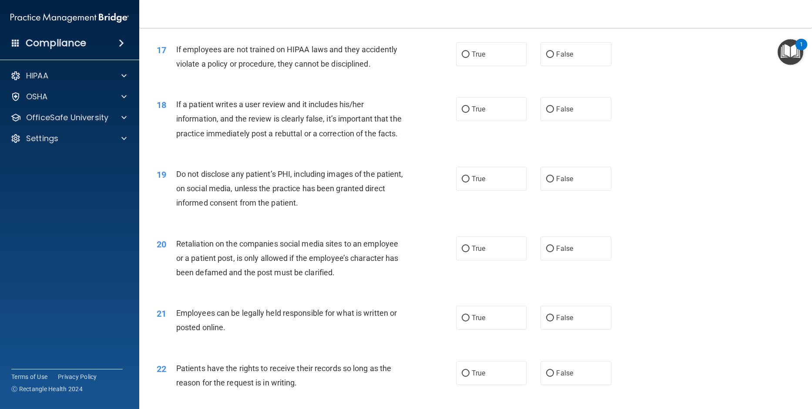
scroll to position [1218, 0]
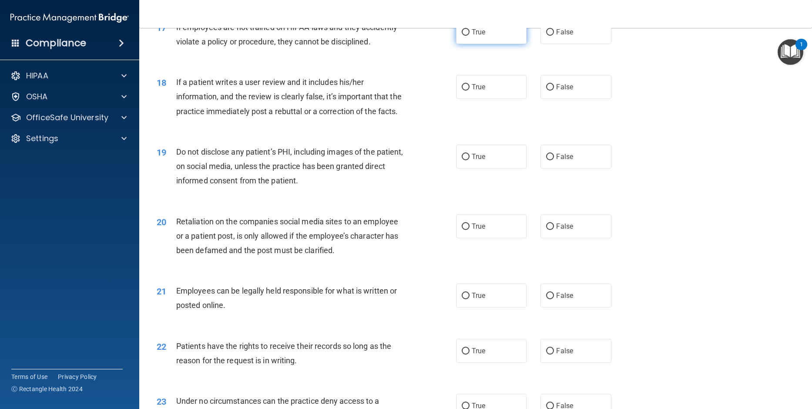
click at [462, 36] on input "True" at bounding box center [466, 32] width 8 height 7
radio input "true"
click at [649, 134] on div "18 If a patient writes a user review and it includes his/her information, and t…" at bounding box center [475, 99] width 651 height 70
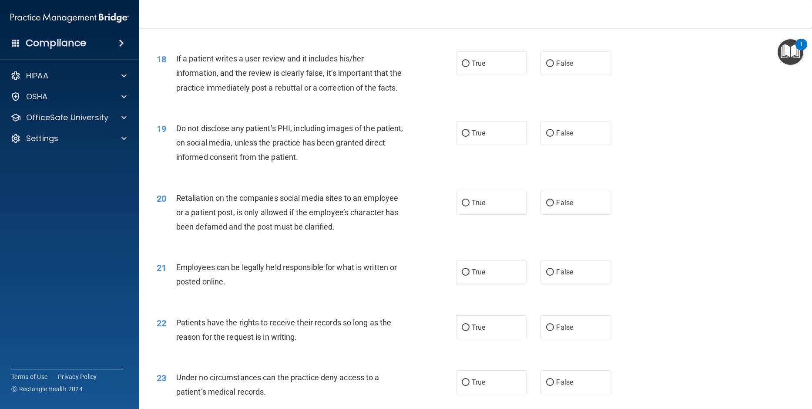
scroll to position [1262, 0]
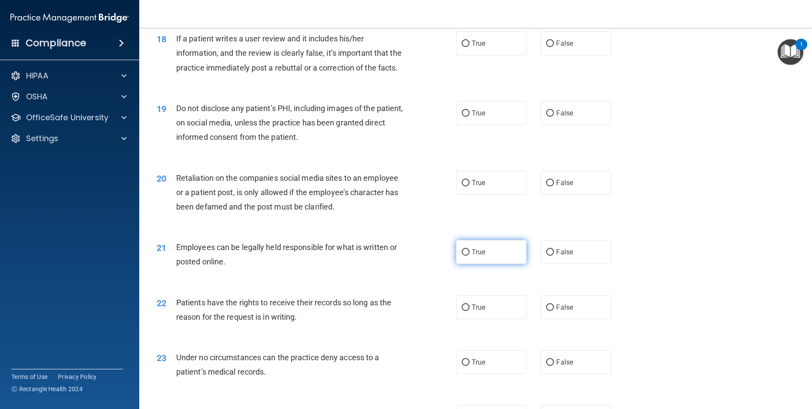
click at [463, 255] on input "True" at bounding box center [466, 252] width 8 height 7
radio input "true"
click at [462, 311] on input "True" at bounding box center [466, 307] width 8 height 7
radio input "true"
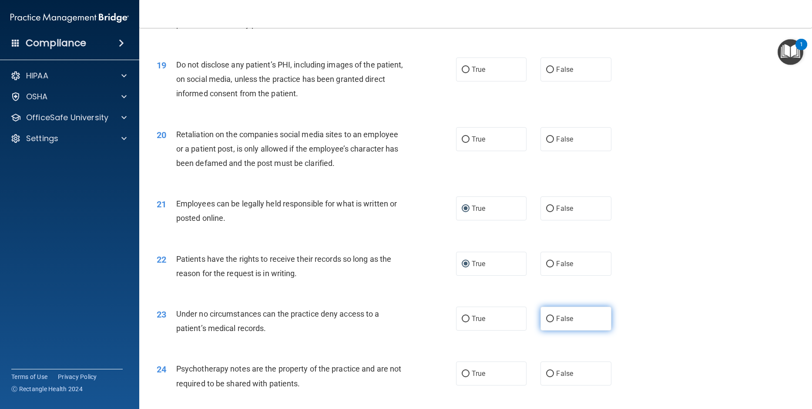
click at [547, 322] on input "False" at bounding box center [550, 318] width 8 height 7
radio input "true"
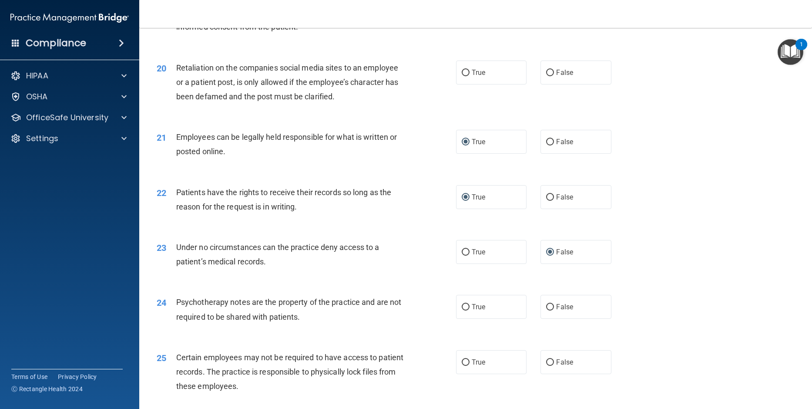
scroll to position [1393, 0]
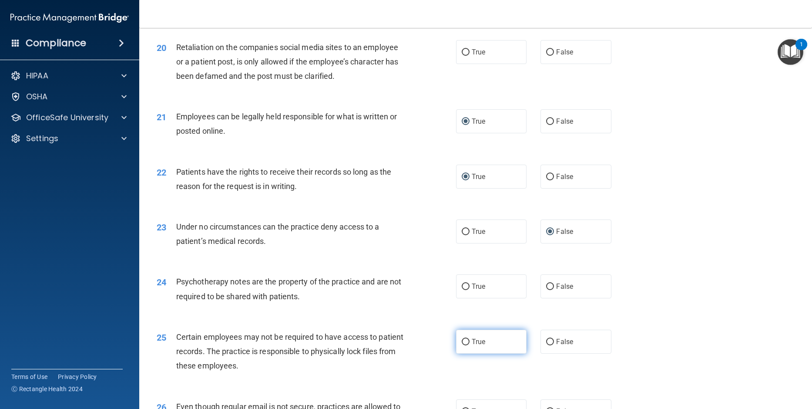
click at [462, 345] on input "True" at bounding box center [466, 342] width 8 height 7
radio input "true"
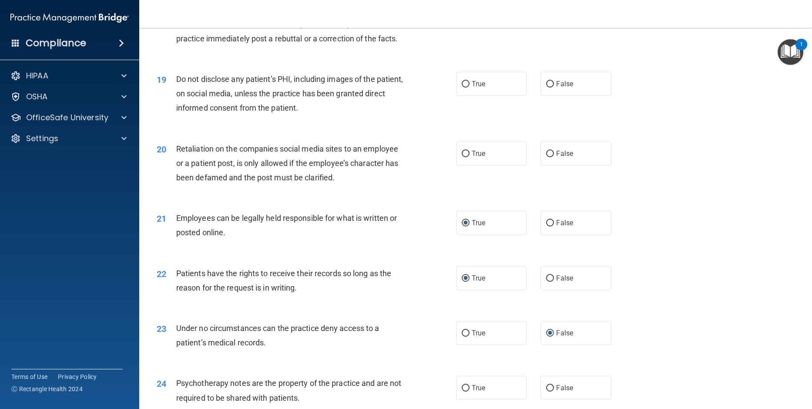
scroll to position [1210, 0]
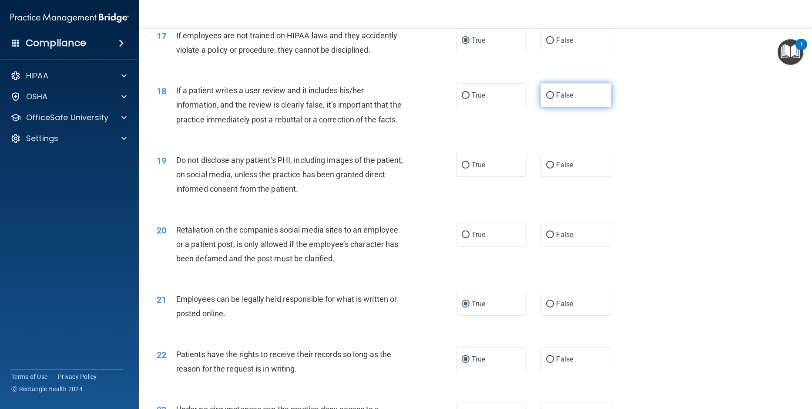
click at [546, 99] on input "False" at bounding box center [550, 95] width 8 height 7
radio input "true"
click at [645, 181] on div "19 Do not disclose any patient’s PHI, including images of the patient, on socia…" at bounding box center [475, 177] width 651 height 70
click at [463, 168] on input "True" at bounding box center [466, 165] width 8 height 7
radio input "true"
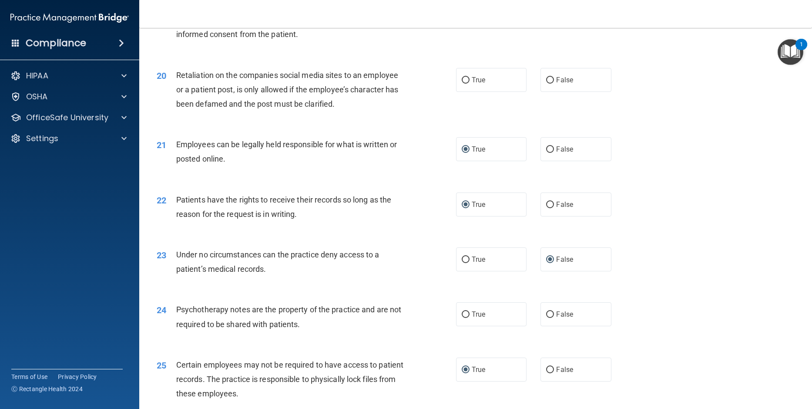
scroll to position [1384, 0]
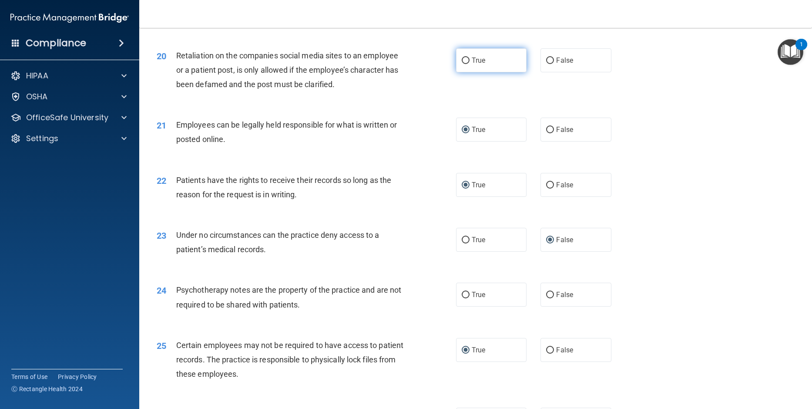
click at [463, 64] on input "True" at bounding box center [466, 60] width 8 height 7
radio input "true"
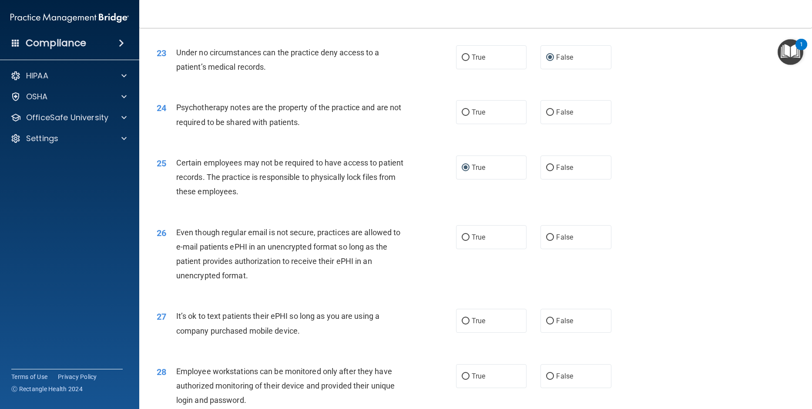
scroll to position [1610, 0]
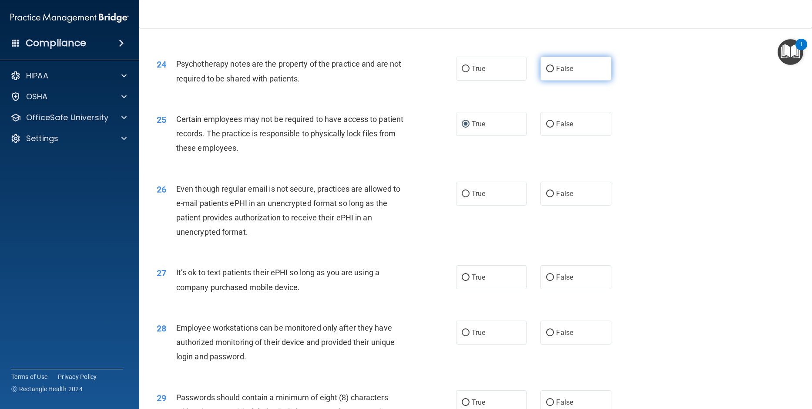
click at [546, 72] on input "False" at bounding box center [550, 69] width 8 height 7
radio input "true"
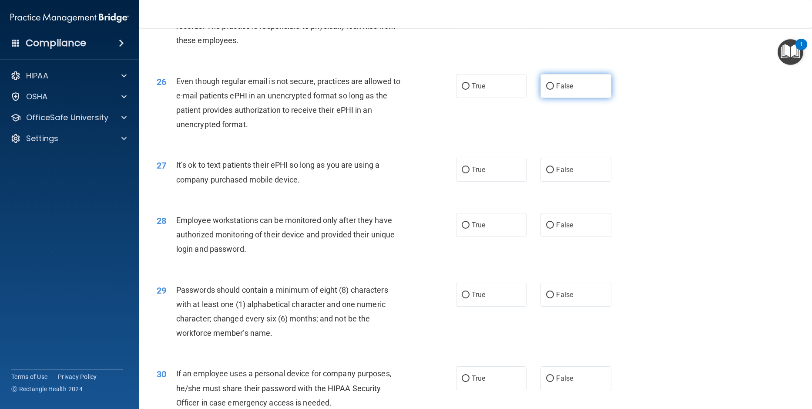
scroll to position [1741, 0]
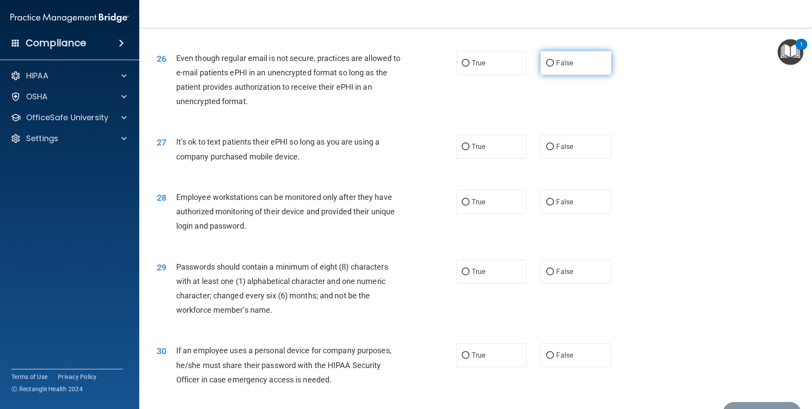
click at [542, 75] on label "False" at bounding box center [575, 63] width 70 height 24
click at [546, 67] on input "False" at bounding box center [550, 63] width 8 height 7
radio input "true"
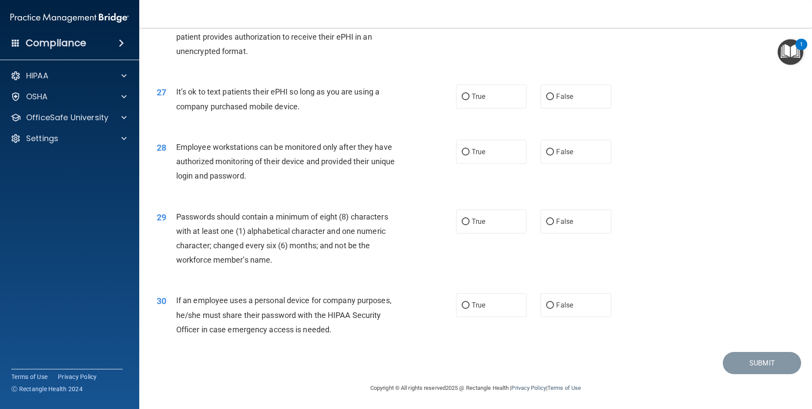
scroll to position [1819, 0]
click at [546, 96] on input "False" at bounding box center [550, 97] width 8 height 7
radio input "true"
click at [673, 161] on div "28 Employee workstations can be monitored only after they have authorized monit…" at bounding box center [475, 164] width 651 height 70
click at [547, 153] on input "False" at bounding box center [550, 152] width 8 height 7
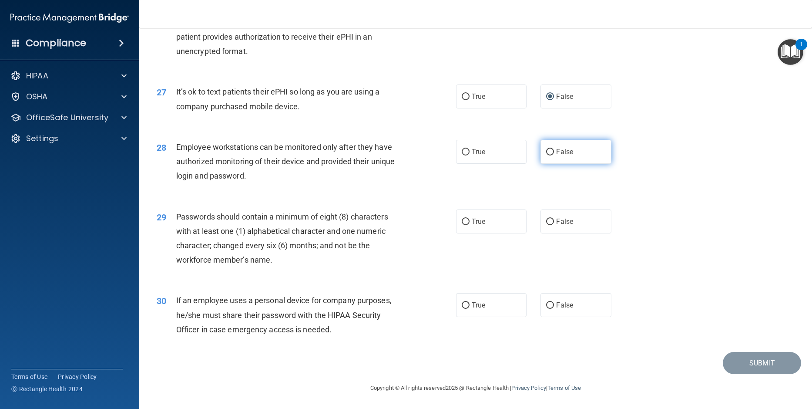
radio input "true"
click at [547, 220] on input "False" at bounding box center [550, 221] width 8 height 7
radio input "true"
click at [650, 268] on div "29 Passwords should contain a minimum of eight (8) characters with at least one…" at bounding box center [475, 240] width 651 height 84
drag, startPoint x: 464, startPoint y: 305, endPoint x: 540, endPoint y: 319, distance: 77.8
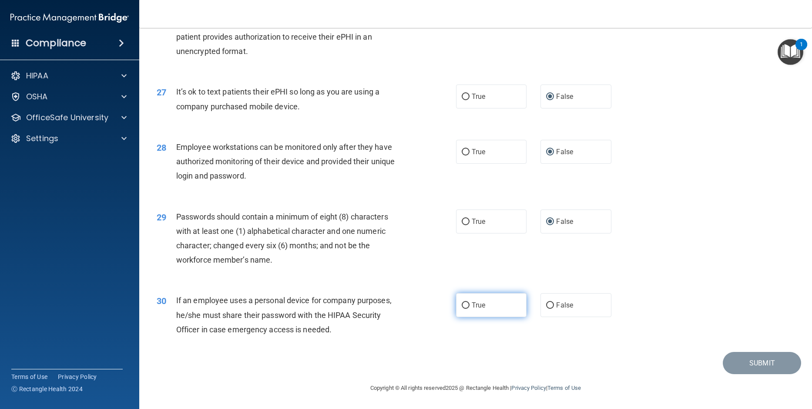
click at [466, 305] on input "True" at bounding box center [466, 305] width 8 height 7
radio input "true"
click at [750, 365] on button "Submit" at bounding box center [762, 363] width 78 height 22
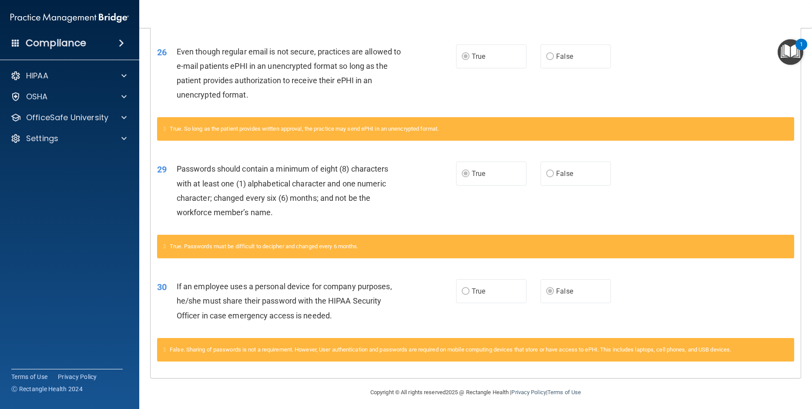
scroll to position [822, 0]
